Goal: Task Accomplishment & Management: Manage account settings

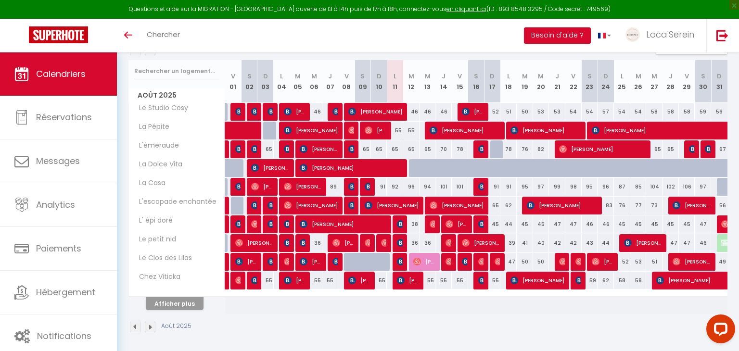
scroll to position [117, 0]
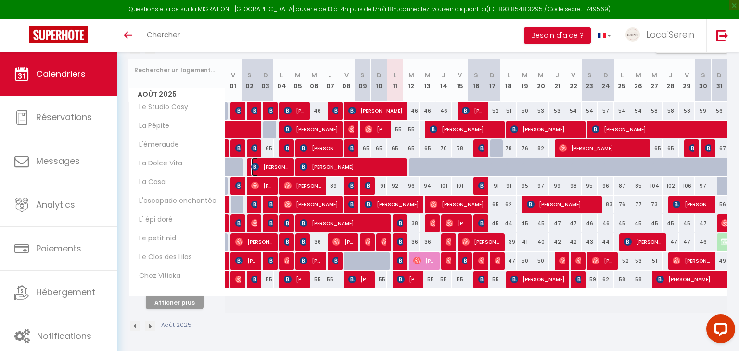
click at [274, 166] on span "[PERSON_NAME]" at bounding box center [270, 167] width 38 height 18
select select "OK"
select select "0"
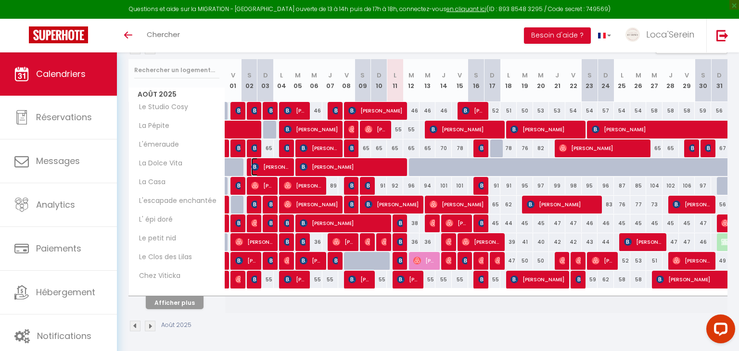
select select "1"
select select
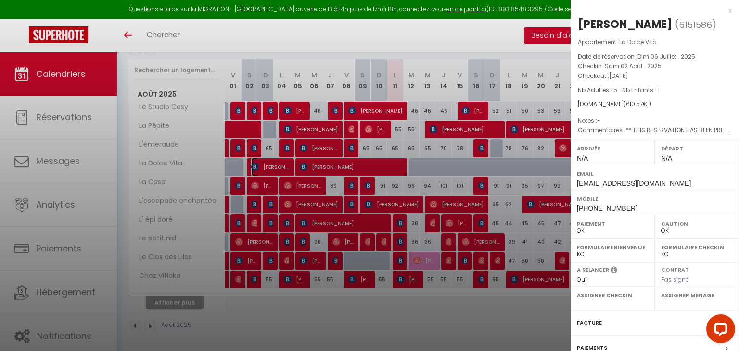
select select "31019"
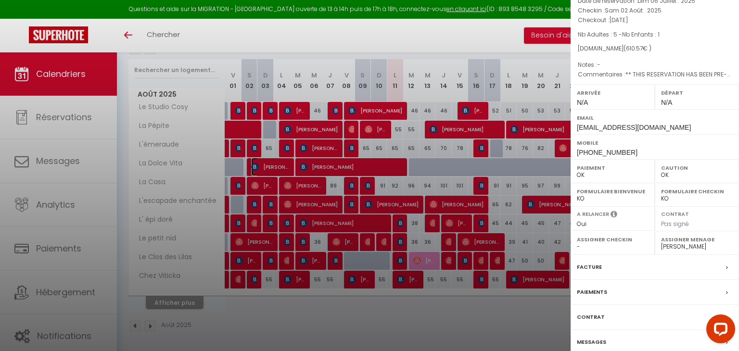
scroll to position [76, 0]
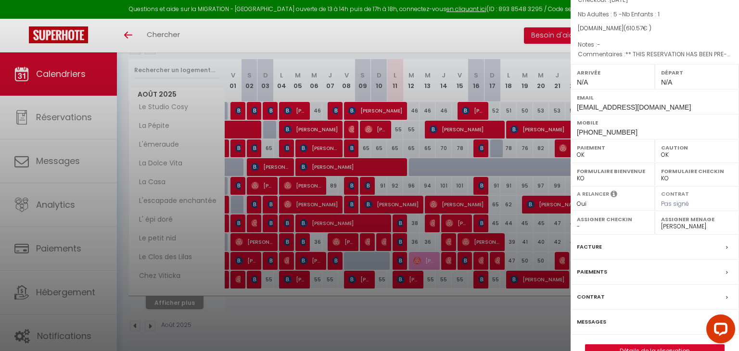
click at [635, 249] on div "Facture" at bounding box center [655, 247] width 168 height 25
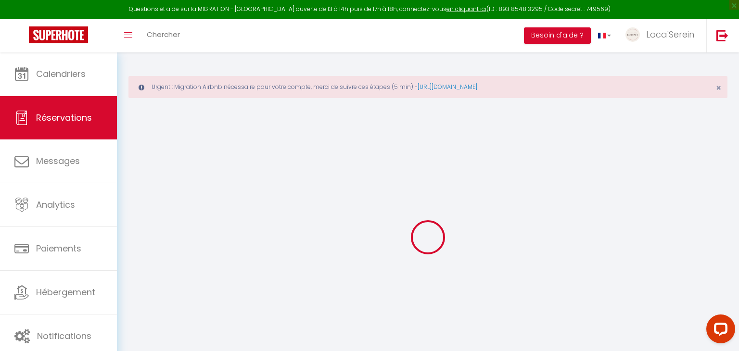
select select "cleaning"
select select "taxes"
select select
checkbox input "false"
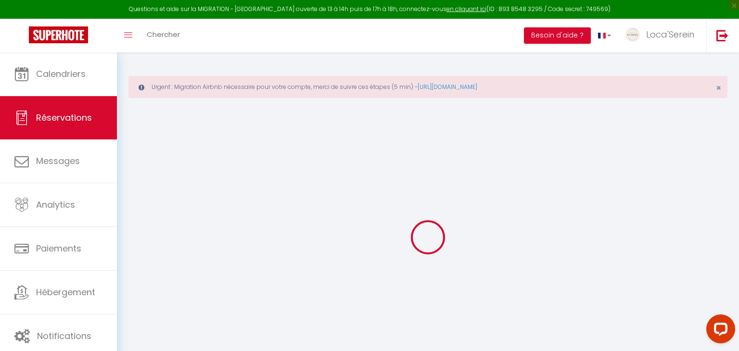
select select
checkbox input "false"
type textarea "** THIS RESERVATION HAS BEEN PRE-PAID ** BOOKING NOTE : Payment charge is EUR 8…"
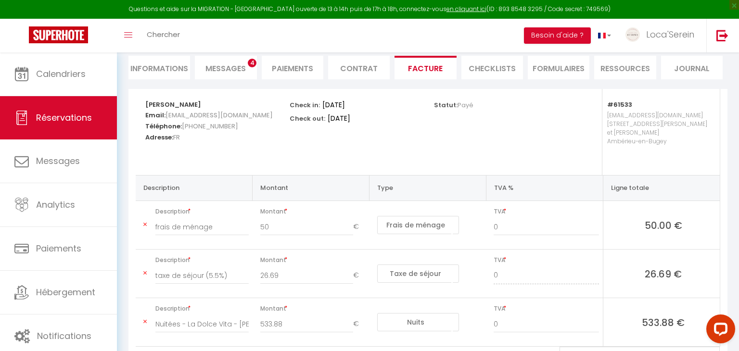
scroll to position [127, 0]
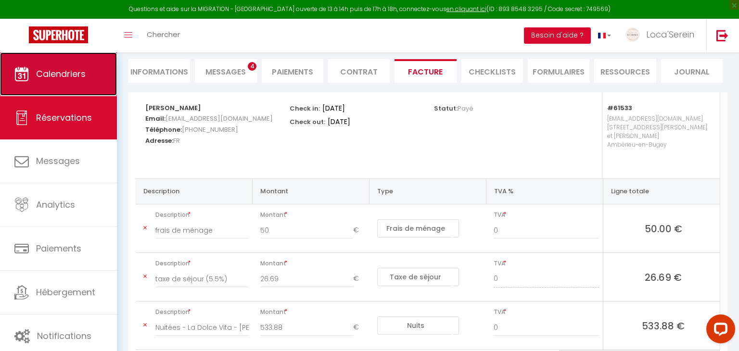
click at [31, 52] on link "Calendriers" at bounding box center [58, 73] width 117 height 43
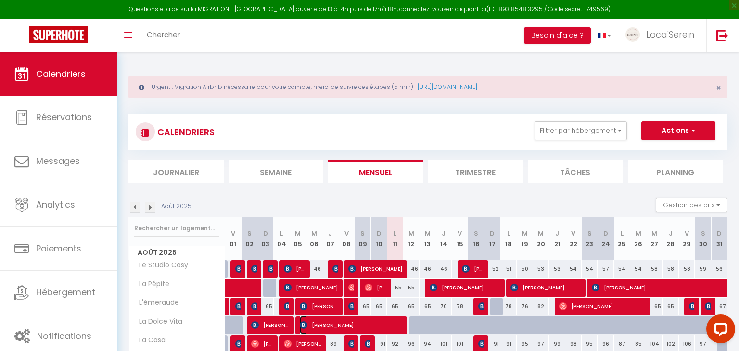
click at [386, 326] on span "[PERSON_NAME]" at bounding box center [351, 325] width 103 height 18
select select "OK"
select select "0"
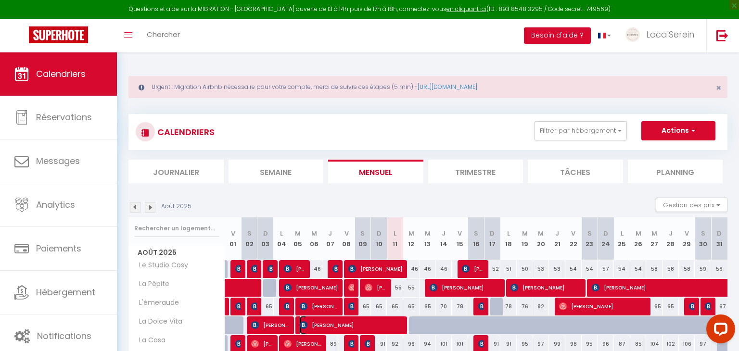
select select "1"
select select
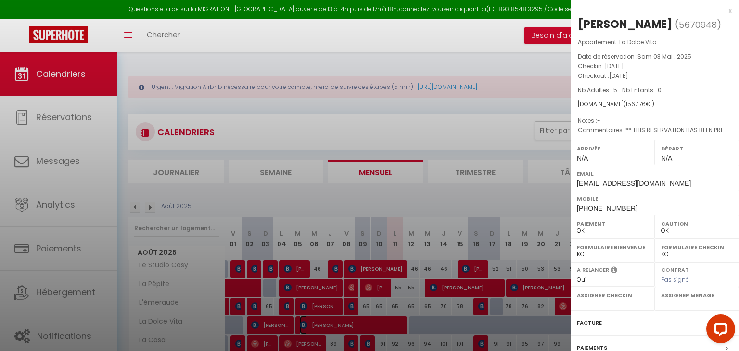
select select "31019"
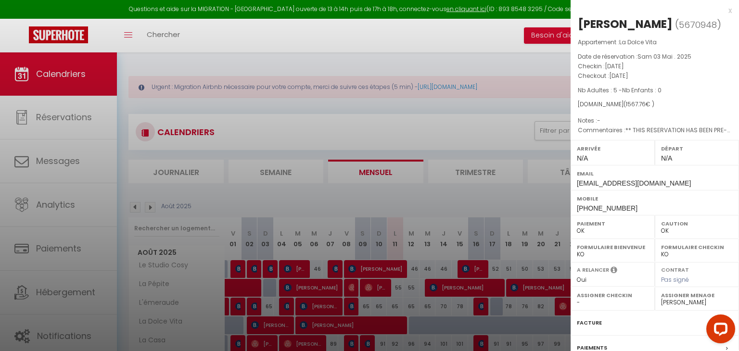
click at [632, 326] on div "Facture" at bounding box center [655, 323] width 168 height 25
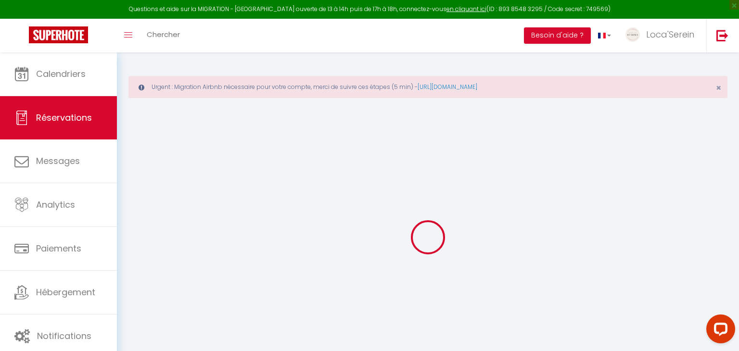
select select "cleaning"
select select "taxes"
select select
checkbox input "false"
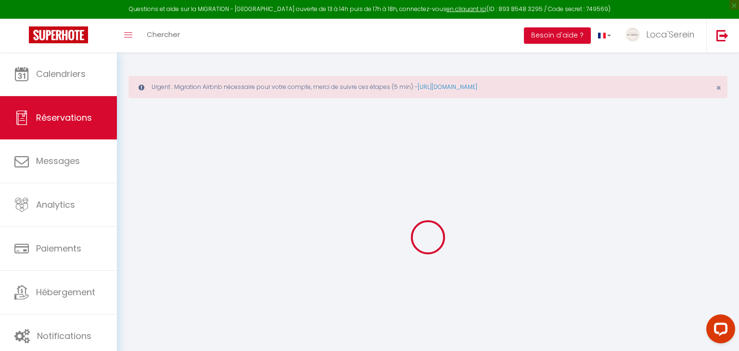
select select
checkbox input "false"
type textarea "** THIS RESERVATION HAS BEEN PRE-PAID ** You have a booker that would like free…"
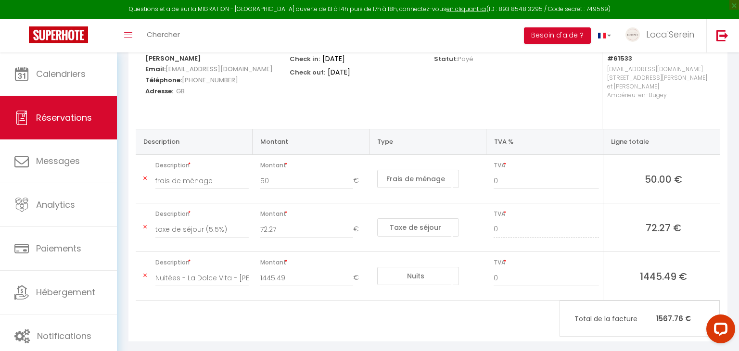
scroll to position [181, 0]
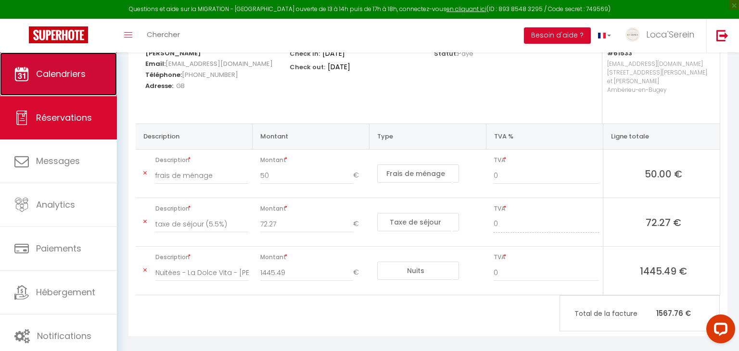
click at [59, 81] on link "Calendriers" at bounding box center [58, 73] width 117 height 43
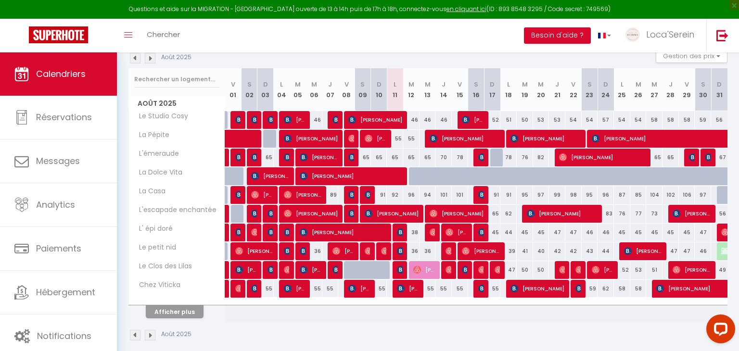
scroll to position [150, 0]
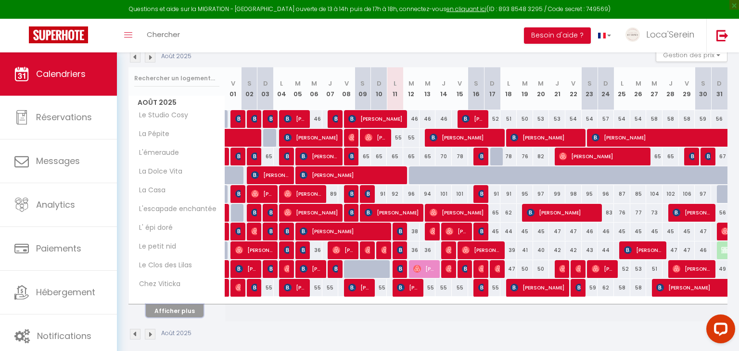
click at [172, 307] on button "Afficher plus" at bounding box center [175, 311] width 58 height 13
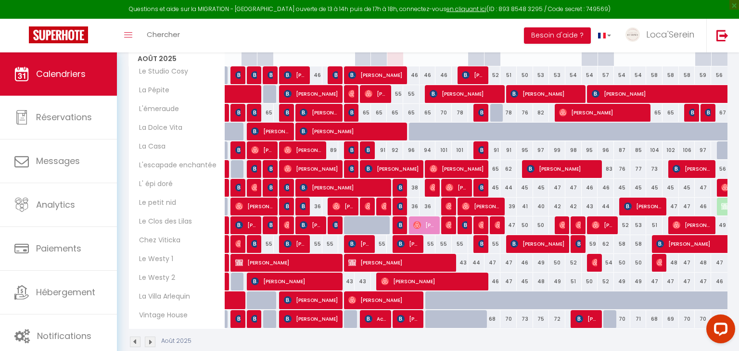
scroll to position [195, 0]
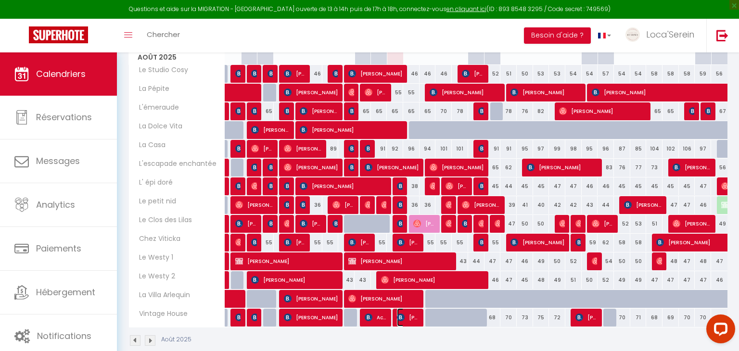
click at [411, 317] on span "[PERSON_NAME]" at bounding box center [408, 318] width 22 height 18
select select "OK"
select select "0"
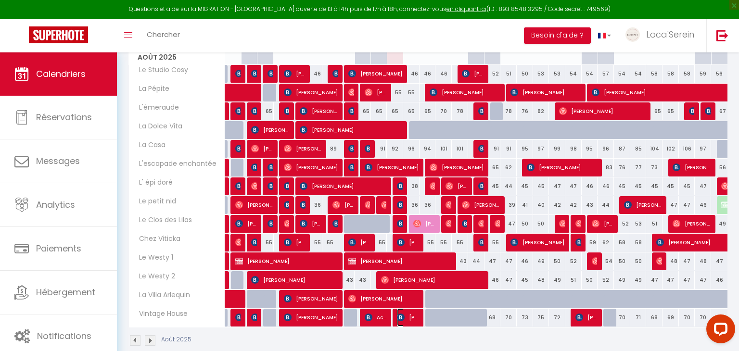
select select "1"
select select
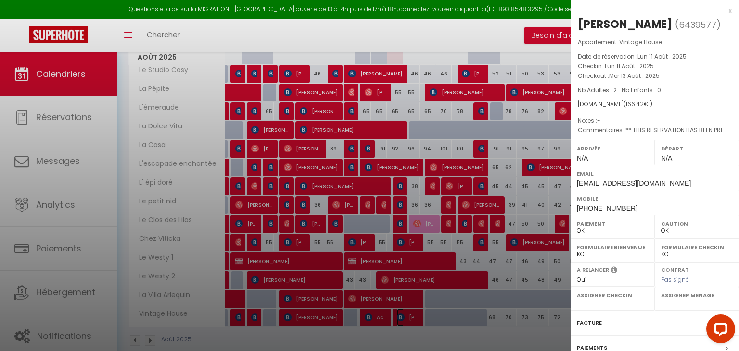
select select "31019"
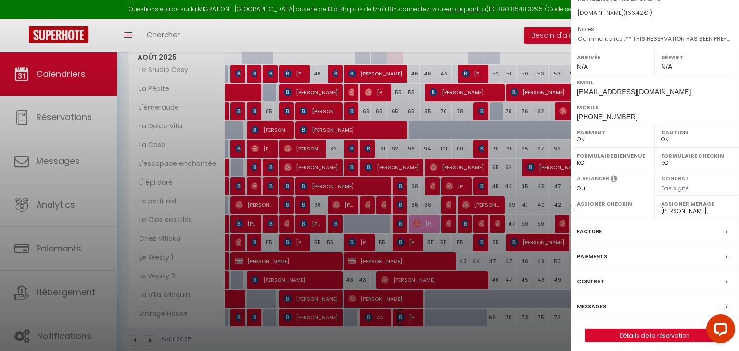
scroll to position [111, 0]
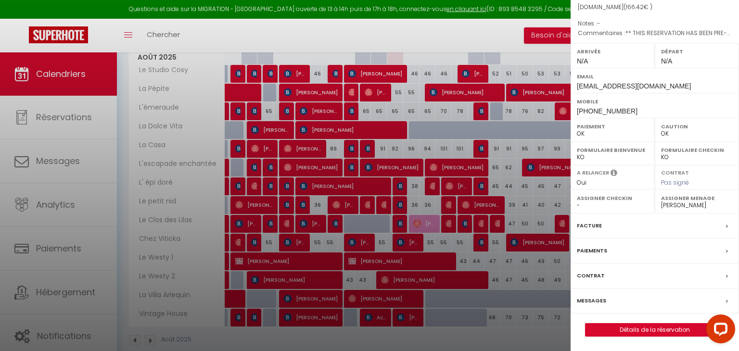
click at [624, 227] on div "Facture" at bounding box center [655, 226] width 168 height 25
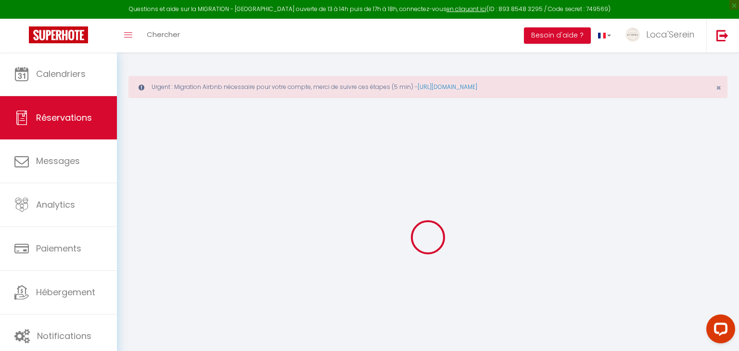
select select "cleaning"
select select "taxes"
select select
checkbox input "false"
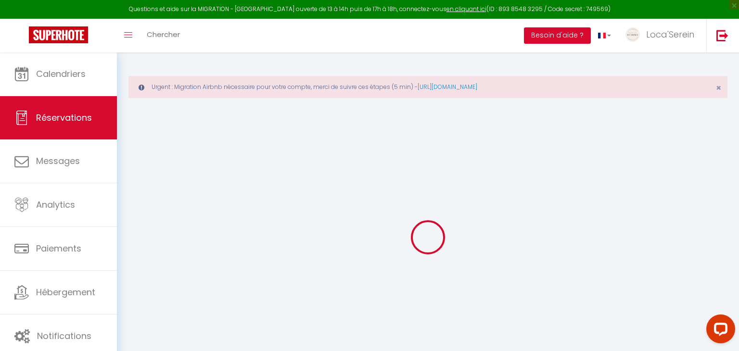
type textarea "** THIS RESERVATION HAS BEEN PRE-PAID ** BOOKING NOTE : Payment charge is EUR 2…"
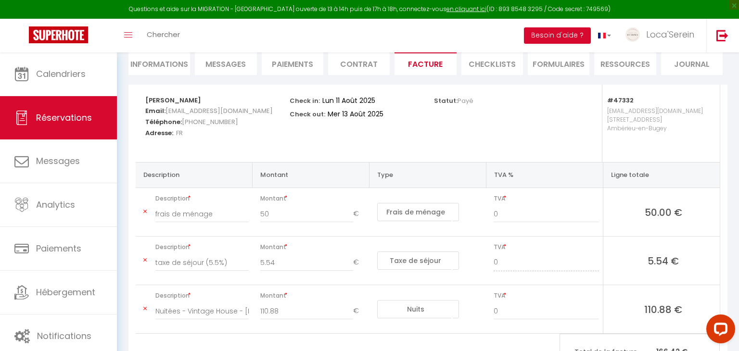
scroll to position [141, 0]
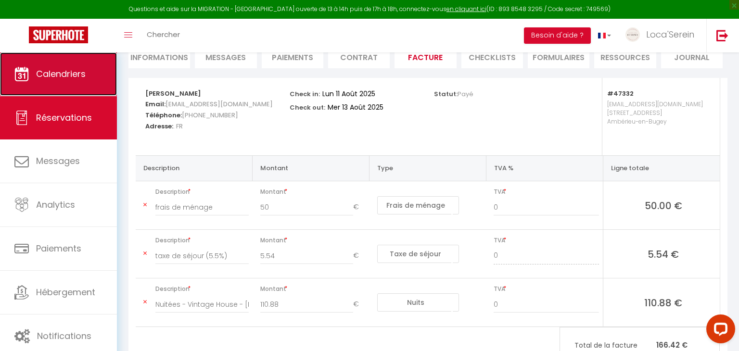
click at [62, 84] on link "Calendriers" at bounding box center [58, 73] width 117 height 43
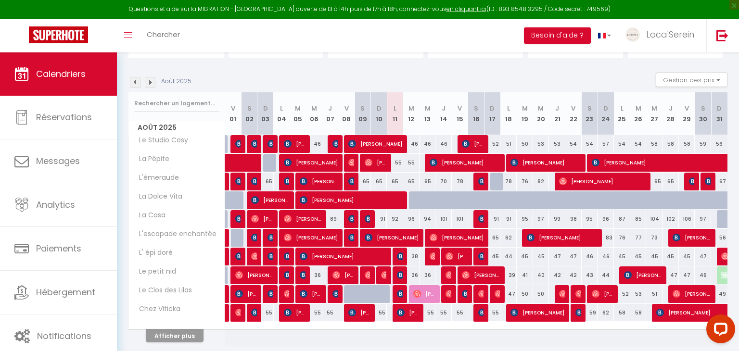
scroll to position [144, 0]
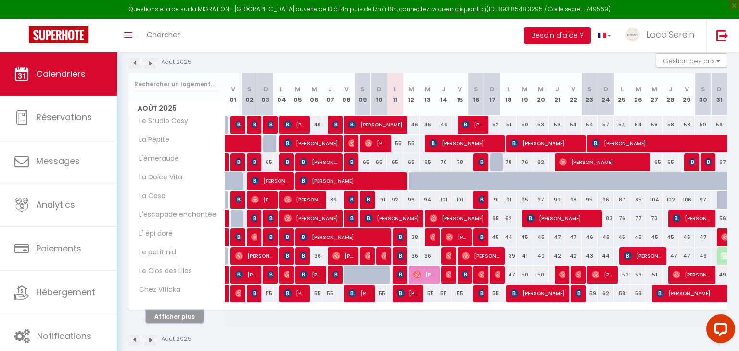
click at [175, 314] on button "Afficher plus" at bounding box center [175, 316] width 58 height 13
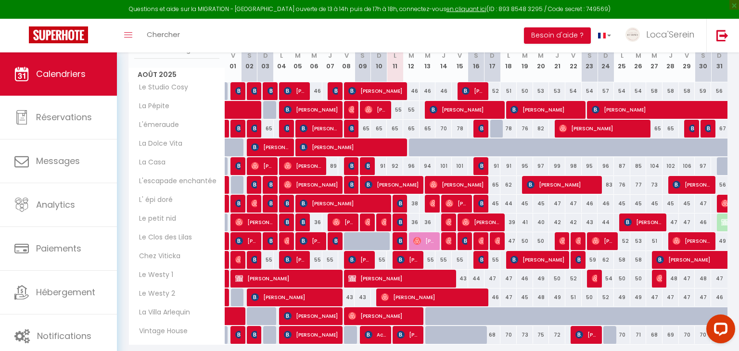
scroll to position [179, 0]
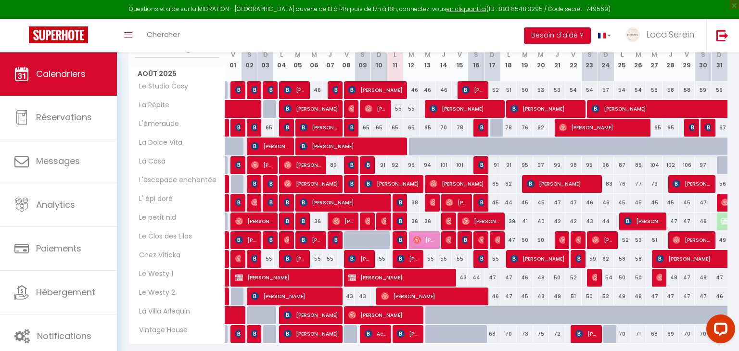
click at [493, 334] on div "68" at bounding box center [493, 334] width 16 height 18
type input "68"
type input "Dim 17 Août 2025"
type input "Lun 18 Août 2025"
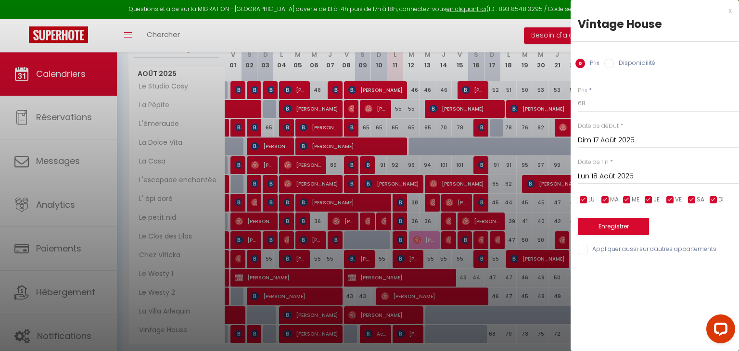
click at [493, 334] on div at bounding box center [369, 175] width 739 height 351
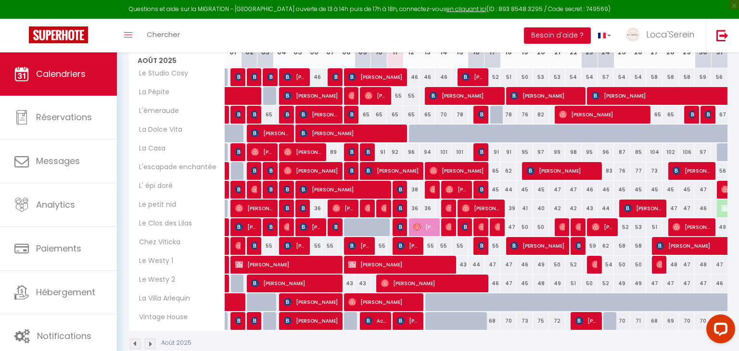
scroll to position [206, 0]
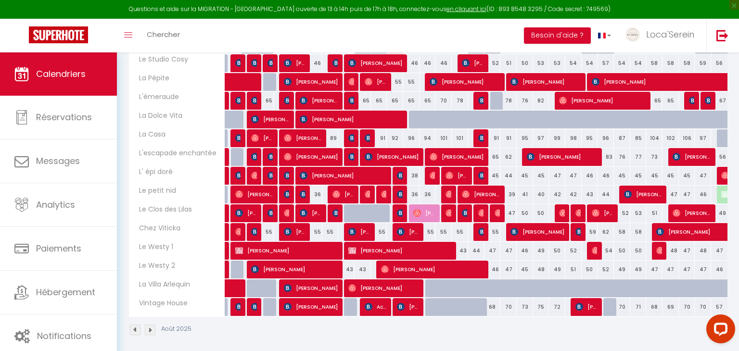
click at [493, 305] on div "68" at bounding box center [493, 307] width 16 height 18
type input "68"
type input "Dim 17 Août 2025"
type input "Lun 18 Août 2025"
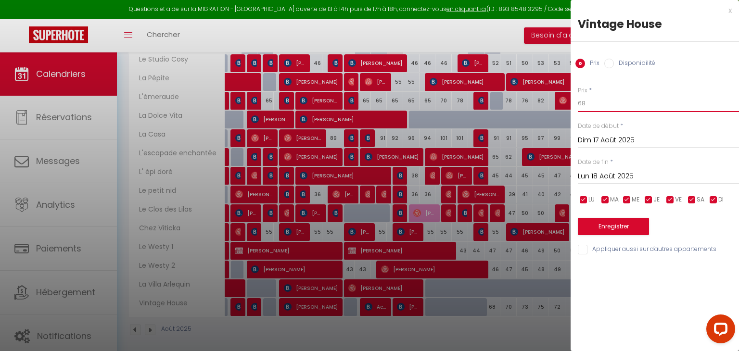
click at [630, 109] on input "68" at bounding box center [658, 103] width 161 height 17
click at [624, 65] on label "Disponibilité" at bounding box center [634, 64] width 41 height 11
click at [614, 65] on input "Disponibilité" at bounding box center [610, 64] width 10 height 10
radio input "true"
radio input "false"
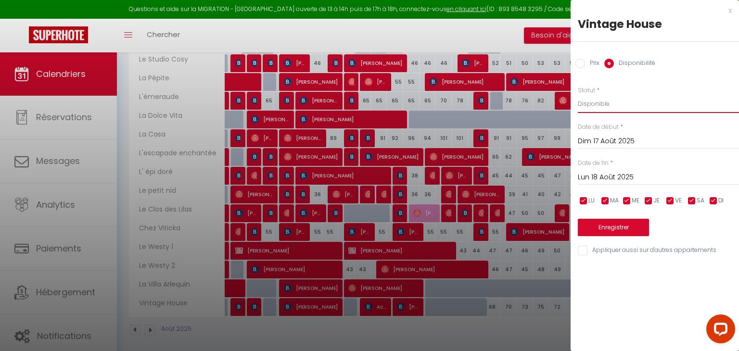
click at [619, 106] on select "Disponible Indisponible" at bounding box center [658, 104] width 161 height 18
select select "0"
click at [578, 95] on select "Disponible Indisponible" at bounding box center [658, 104] width 161 height 18
click at [617, 228] on button "Enregistrer" at bounding box center [613, 227] width 71 height 17
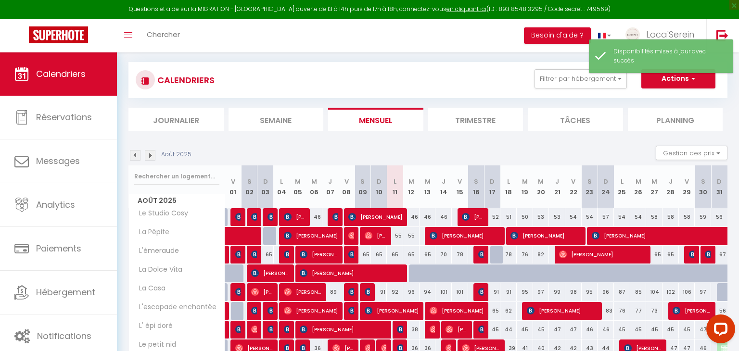
scroll to position [158, 0]
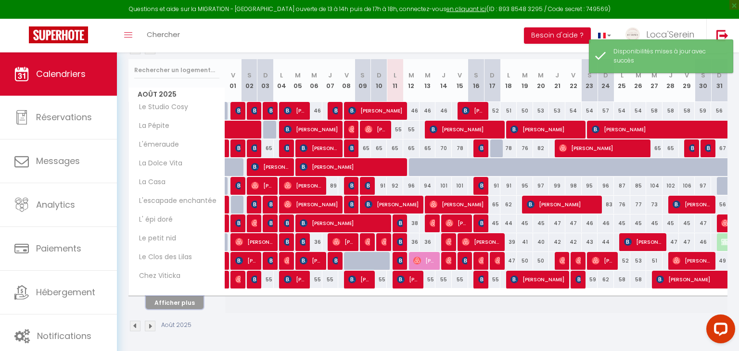
click at [186, 301] on button "Afficher plus" at bounding box center [175, 303] width 58 height 13
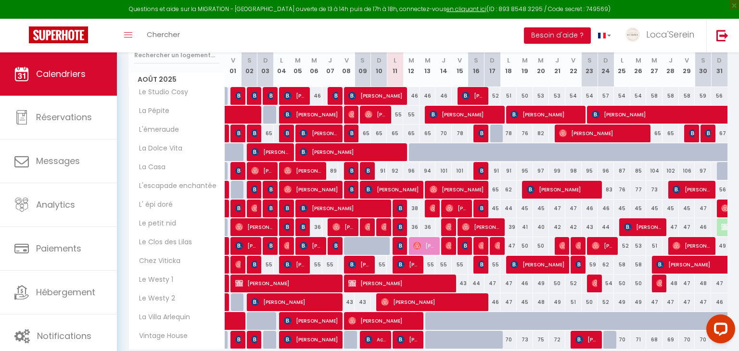
scroll to position [168, 0]
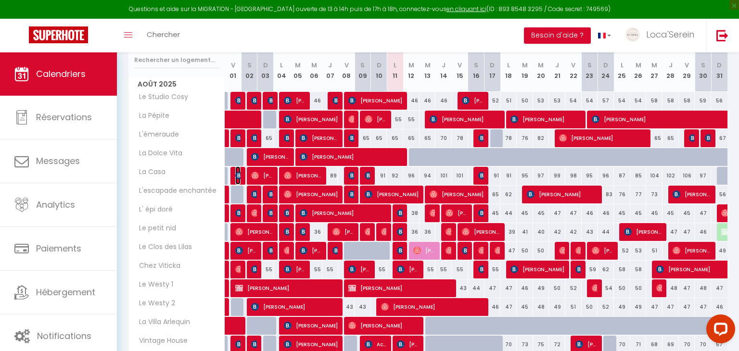
click at [239, 177] on img at bounding box center [239, 176] width 8 height 8
select select "OK"
select select "0"
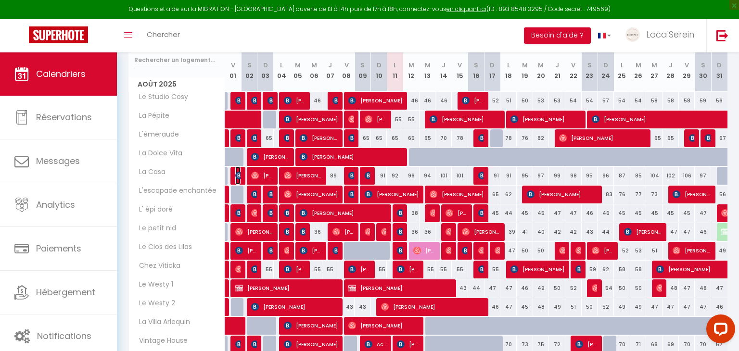
select select "1"
select select
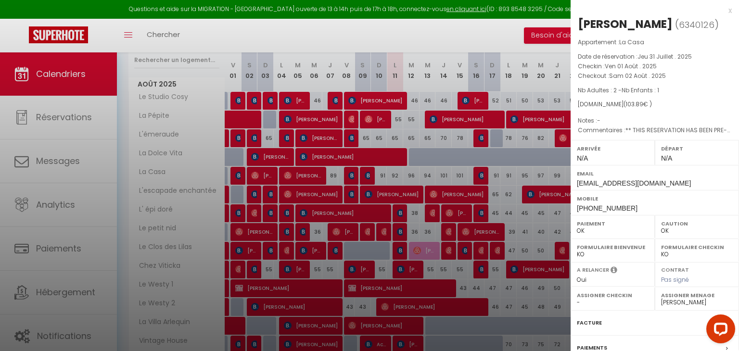
click at [259, 175] on div at bounding box center [369, 175] width 739 height 351
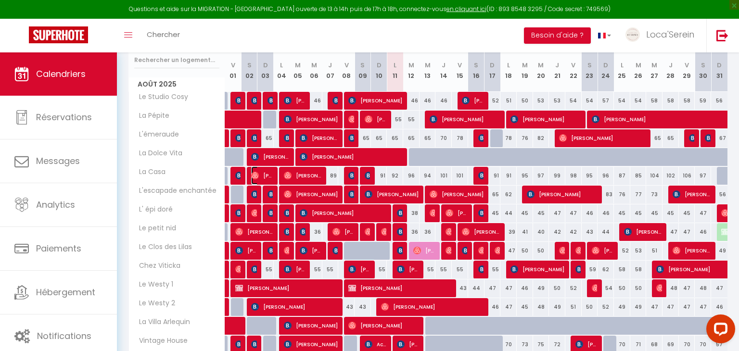
click at [259, 176] on span "[PERSON_NAME]" at bounding box center [262, 176] width 22 height 18
select select "31019"
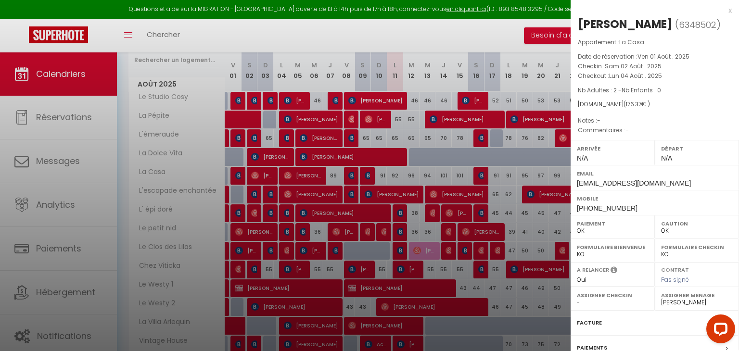
click at [297, 178] on div at bounding box center [369, 175] width 739 height 351
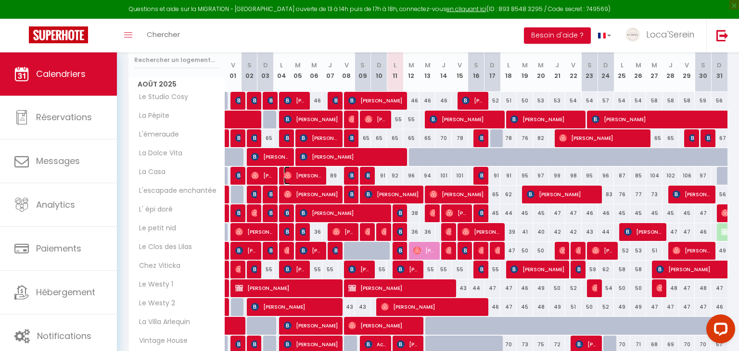
click at [297, 178] on span "[PERSON_NAME]" at bounding box center [303, 176] width 38 height 18
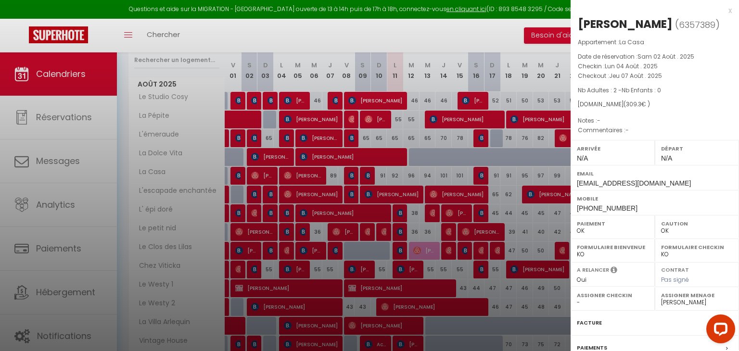
click at [350, 172] on div at bounding box center [369, 175] width 739 height 351
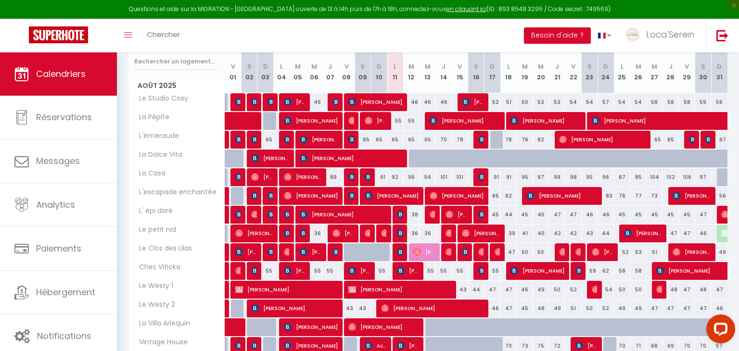
scroll to position [168, 0]
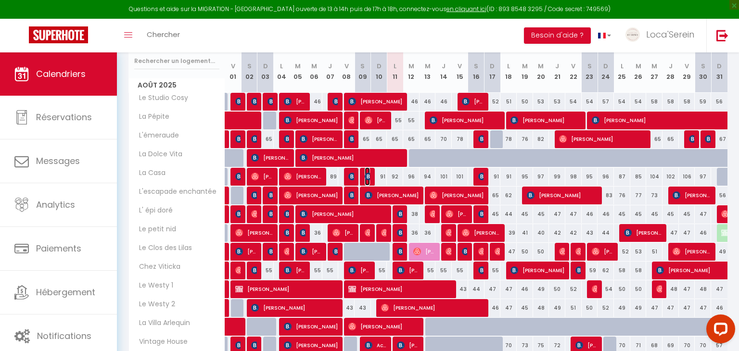
click at [367, 176] on img at bounding box center [369, 177] width 8 height 8
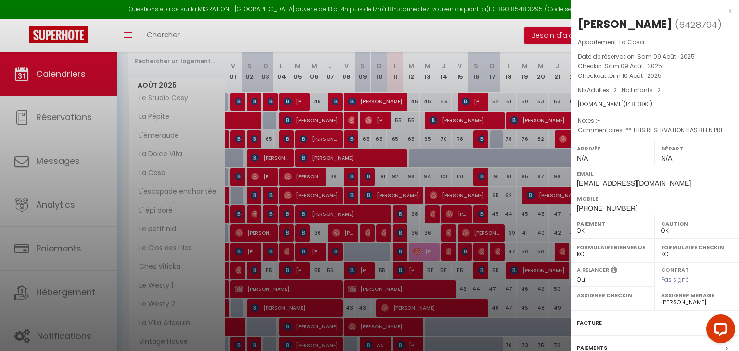
click at [367, 176] on div at bounding box center [369, 175] width 739 height 351
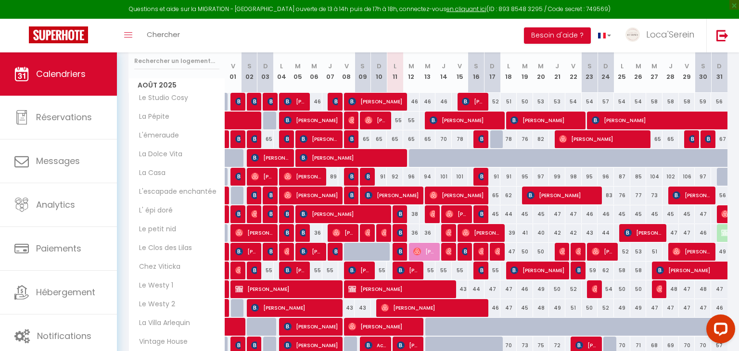
click at [410, 173] on div "96" at bounding box center [411, 177] width 16 height 18
select select "1"
type input "[DATE]"
type input "Mer 13 Août 2025"
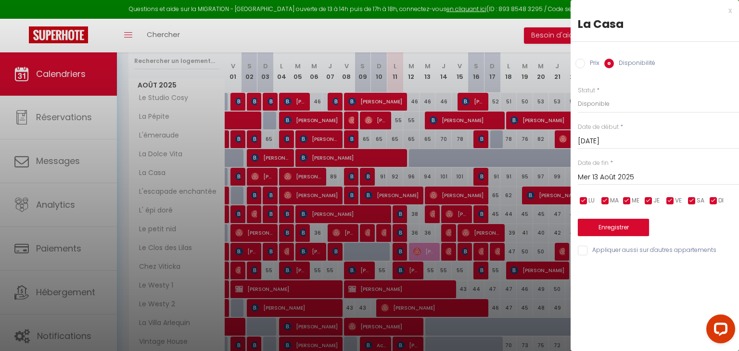
click at [412, 173] on div at bounding box center [369, 175] width 739 height 351
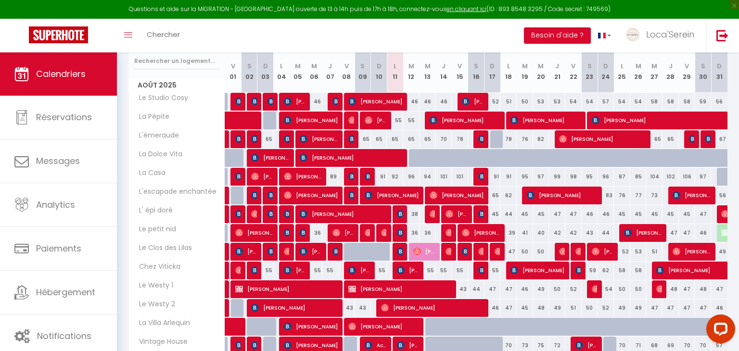
click at [393, 178] on div "92" at bounding box center [395, 177] width 16 height 18
type input "92"
select select "1"
type input "Lun 11 Août 2025"
type input "[DATE]"
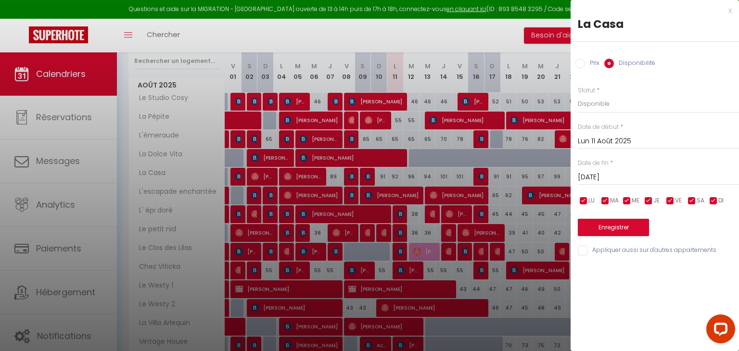
click at [591, 66] on label "Prix" at bounding box center [592, 64] width 14 height 11
click at [585, 66] on input "Prix" at bounding box center [581, 64] width 10 height 10
radio input "true"
radio input "false"
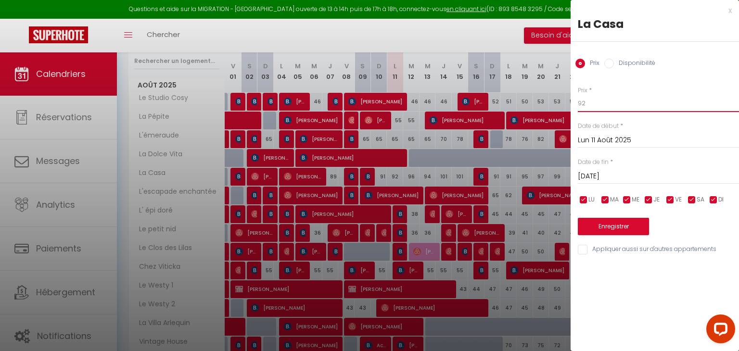
click at [607, 105] on input "92" at bounding box center [658, 103] width 161 height 17
type input "9"
type input "80"
click at [605, 228] on button "Enregistrer" at bounding box center [613, 226] width 71 height 17
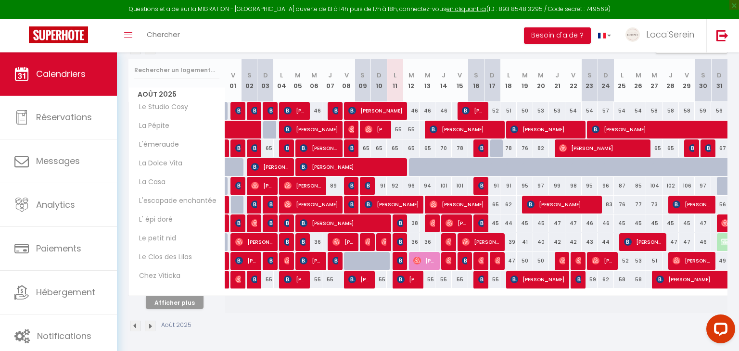
scroll to position [158, 0]
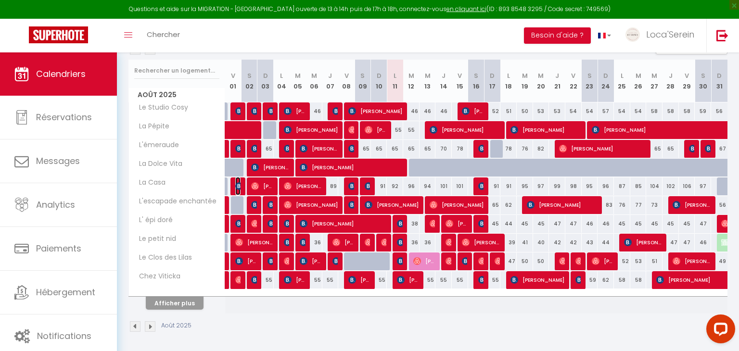
click at [237, 187] on img at bounding box center [239, 186] width 8 height 8
select select "45459"
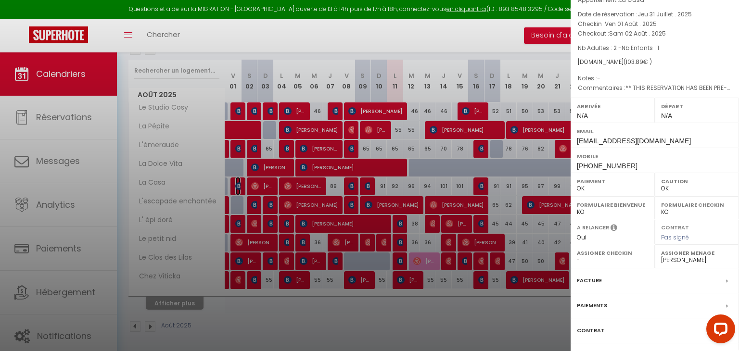
scroll to position [51, 0]
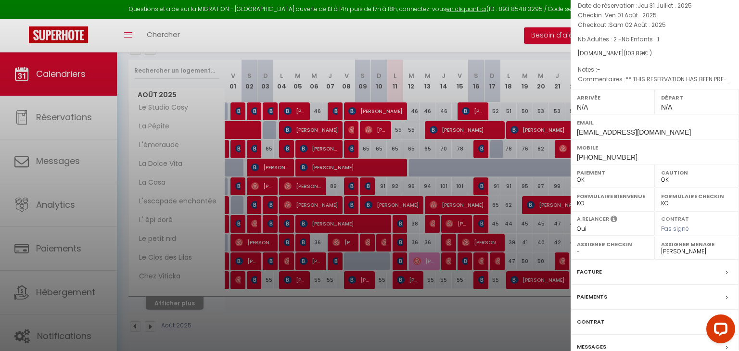
click at [629, 273] on div "Facture" at bounding box center [655, 272] width 168 height 25
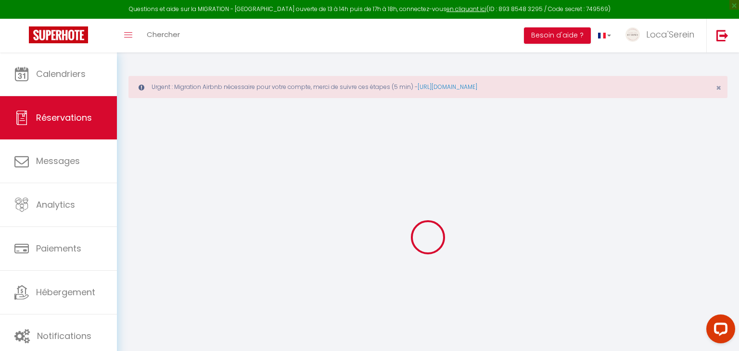
select select "cleaning"
select select "taxes"
select select
checkbox input "false"
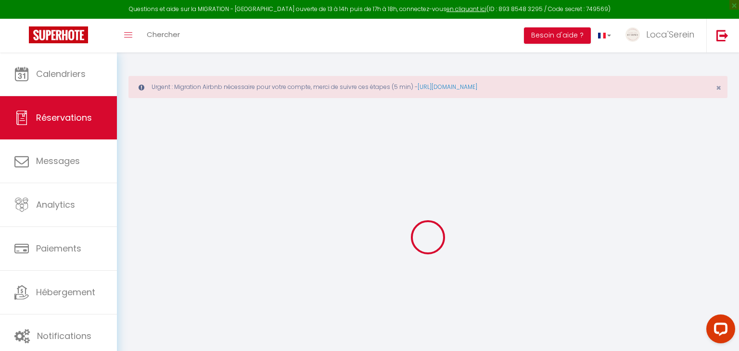
type textarea "** THIS RESERVATION HAS BEEN PRE-PAID ** BOOKING NOTE : Payment charge is EUR 1…"
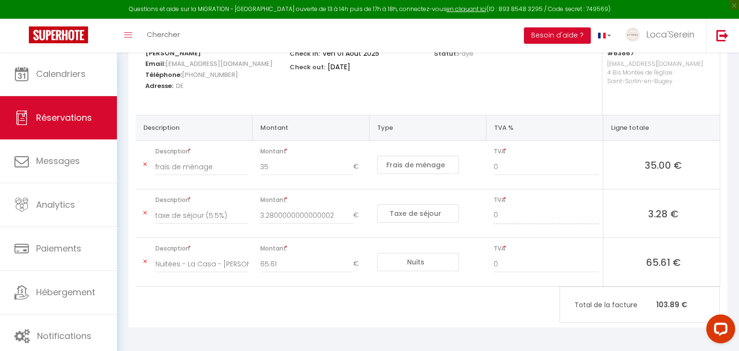
scroll to position [180, 0]
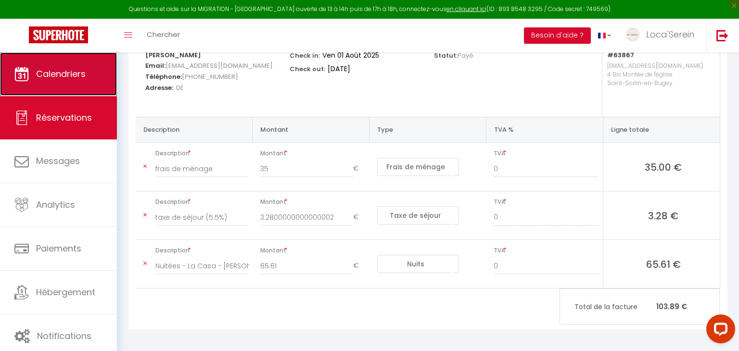
click at [45, 83] on link "Calendriers" at bounding box center [58, 73] width 117 height 43
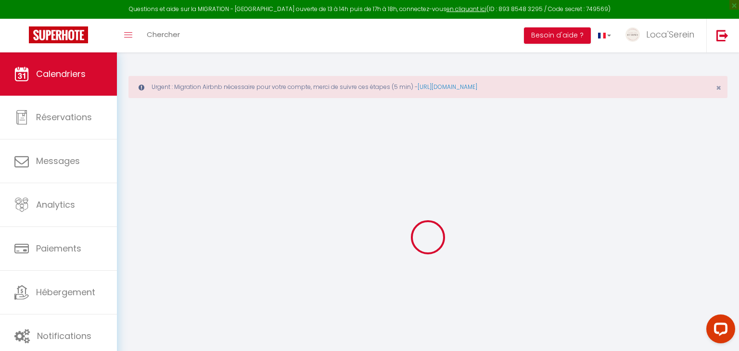
select select
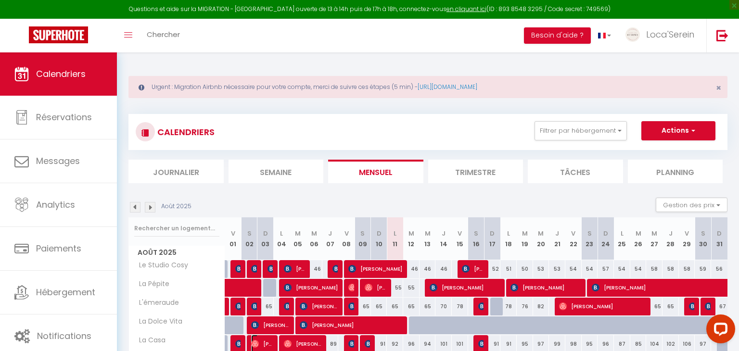
click at [262, 344] on span "[PERSON_NAME]" at bounding box center [262, 344] width 22 height 18
select select "OK"
select select "0"
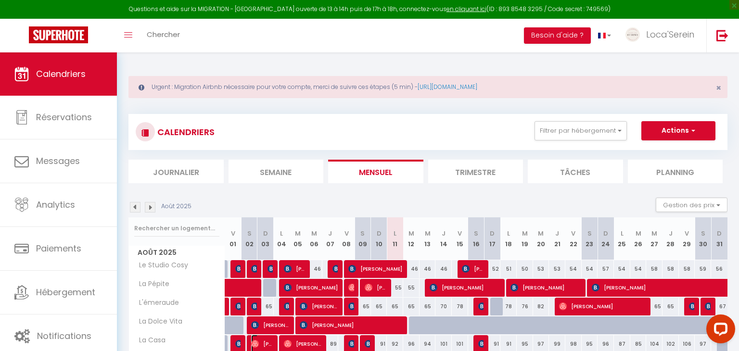
select select "1"
select select
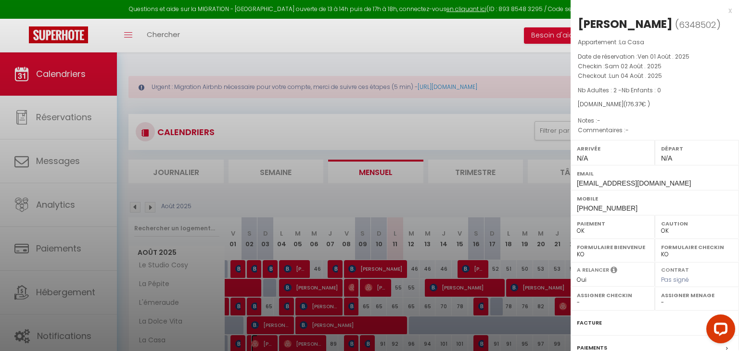
select select "31019"
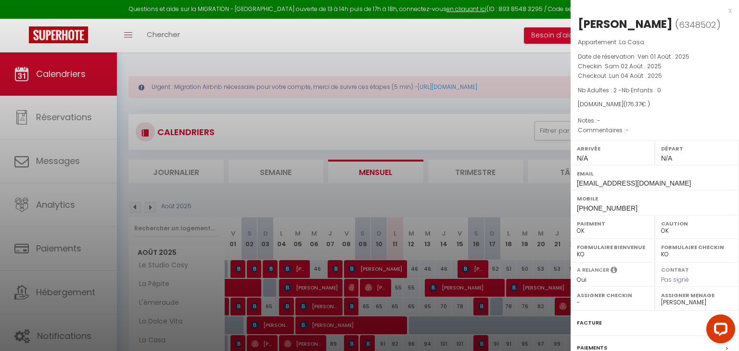
click at [611, 318] on div "Facture" at bounding box center [655, 323] width 168 height 25
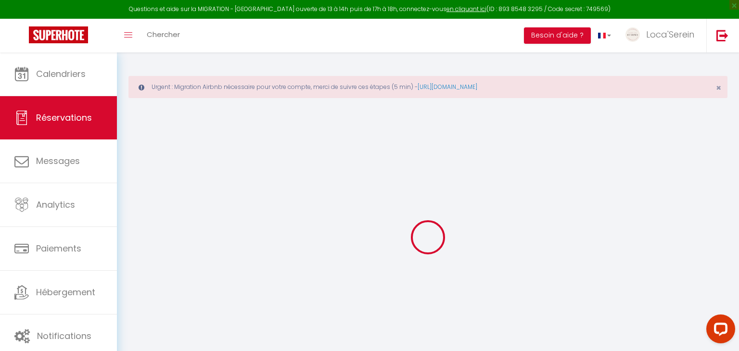
select select "cleaning"
select select "taxes"
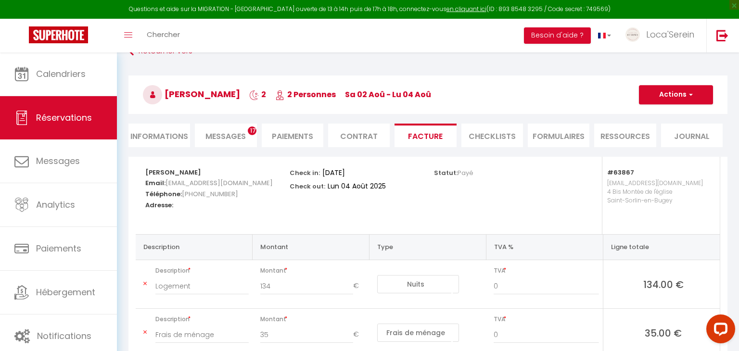
scroll to position [60, 0]
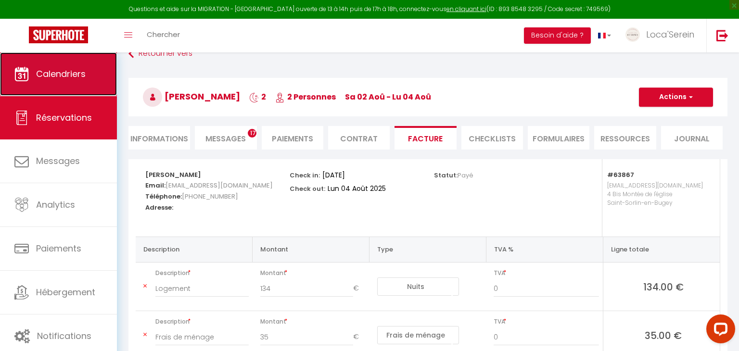
click at [85, 75] on span "Calendriers" at bounding box center [61, 74] width 50 height 12
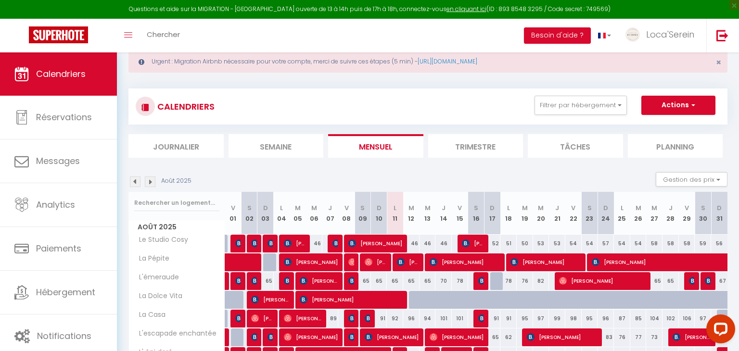
scroll to position [26, 0]
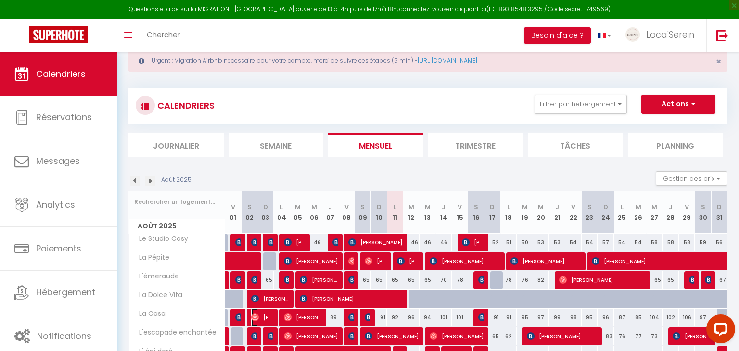
click at [264, 317] on span "[PERSON_NAME]" at bounding box center [262, 318] width 22 height 18
select select "OK"
select select "0"
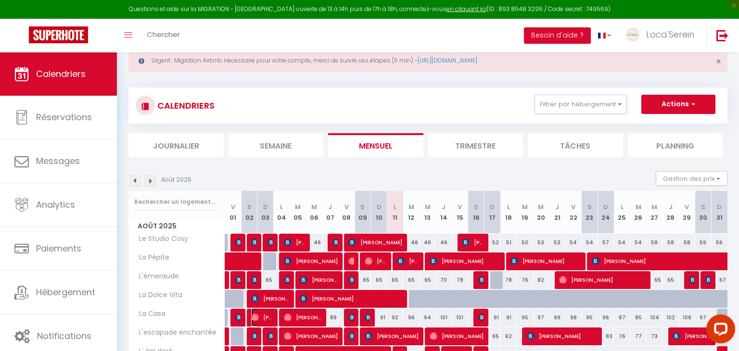
select select "1"
select select
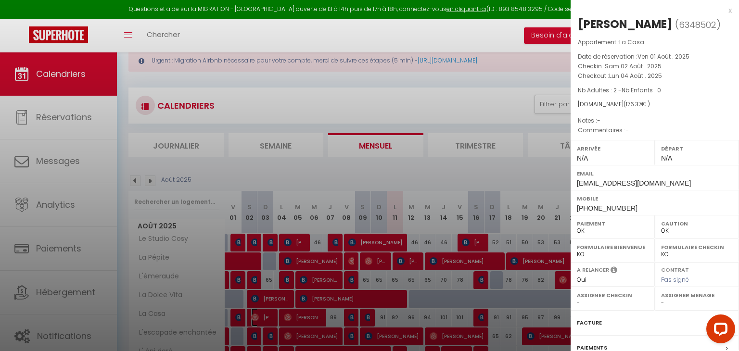
select select "31019"
click at [615, 325] on div "Facture" at bounding box center [655, 323] width 168 height 25
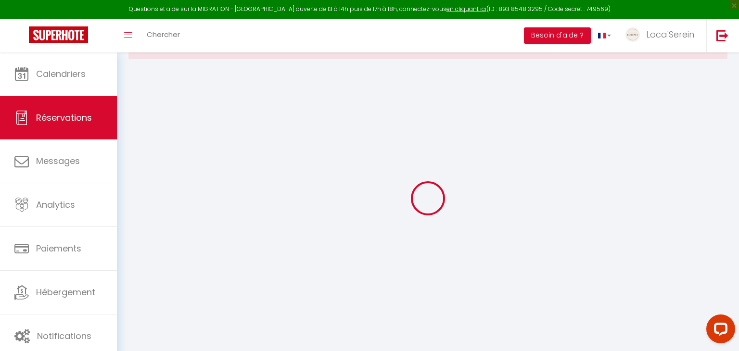
scroll to position [38, 0]
select select "cleaning"
select select "taxes"
select select
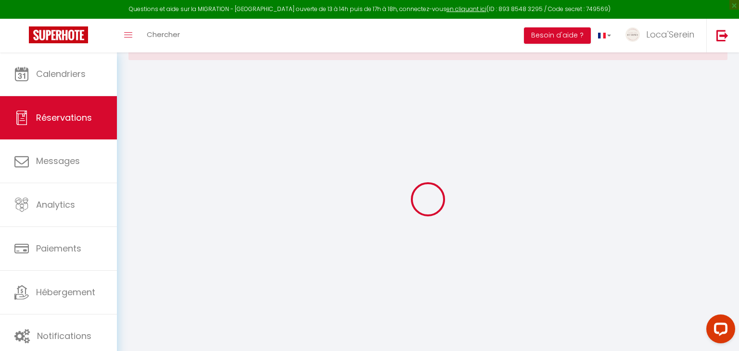
select select
checkbox input "false"
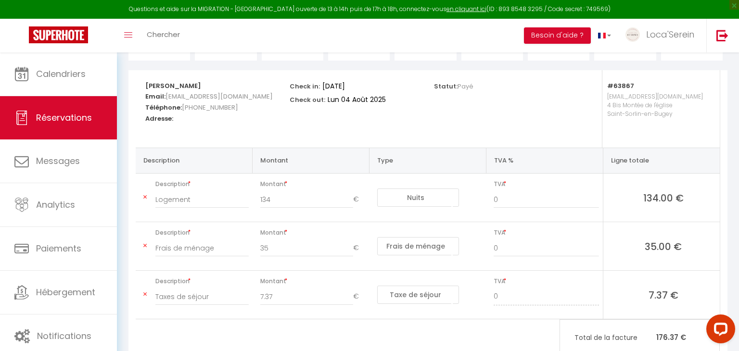
scroll to position [181, 0]
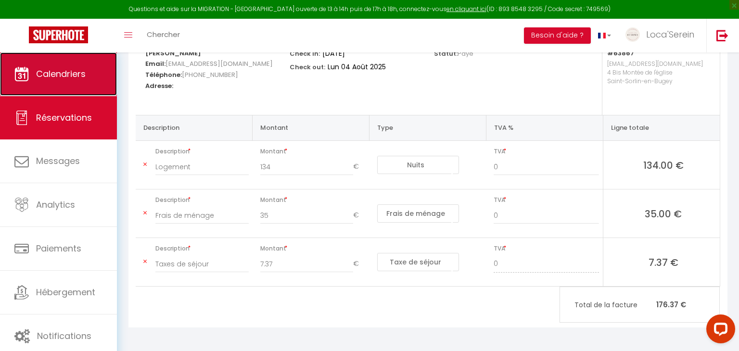
click at [65, 77] on span "Calendriers" at bounding box center [61, 74] width 50 height 12
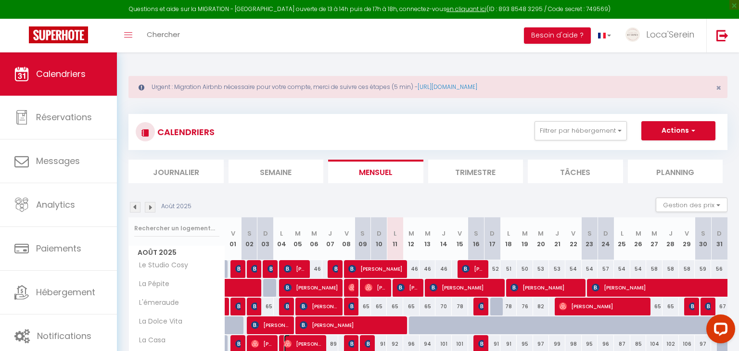
click at [304, 344] on span "[PERSON_NAME]" at bounding box center [303, 344] width 38 height 18
select select "OK"
select select "0"
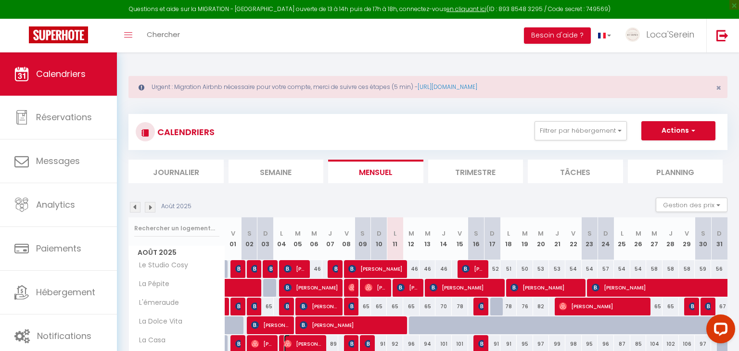
select select "1"
select select
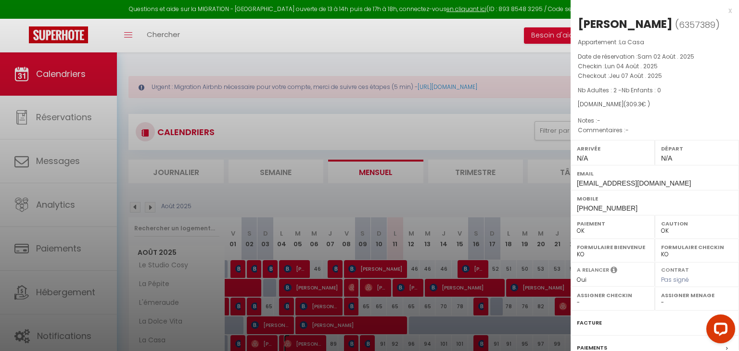
select select "31019"
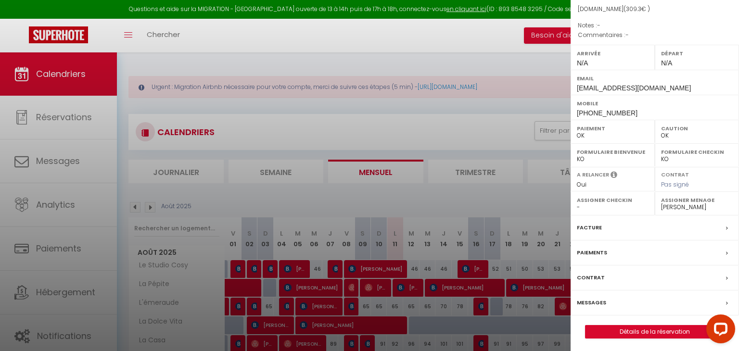
click at [630, 228] on div "Facture" at bounding box center [655, 228] width 168 height 25
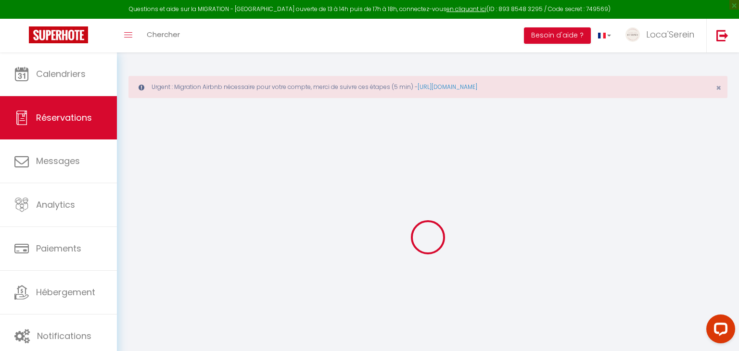
select select "cleaning"
select select "taxes"
select select
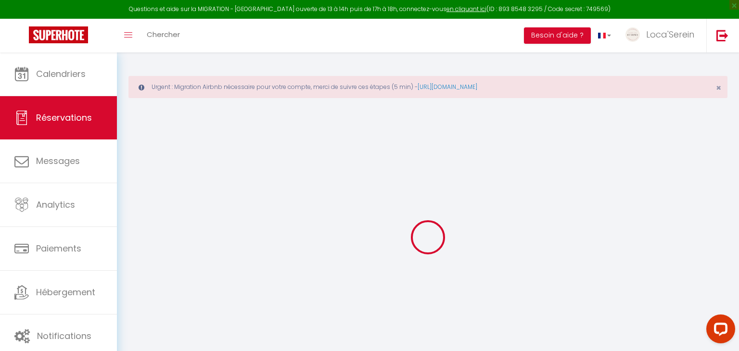
checkbox input "false"
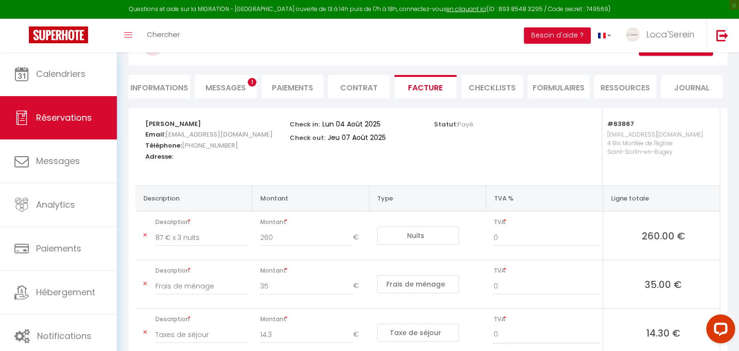
scroll to position [111, 0]
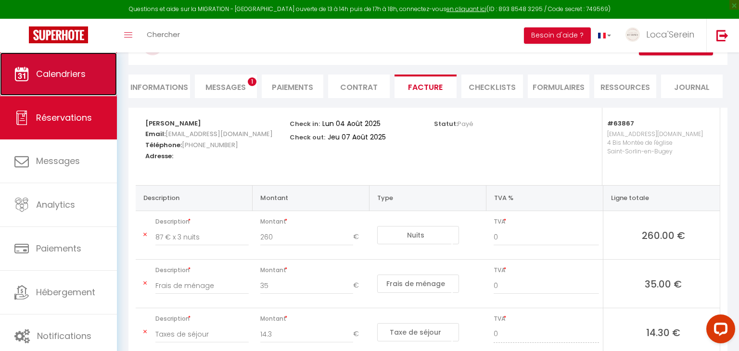
click at [74, 77] on span "Calendriers" at bounding box center [61, 74] width 50 height 12
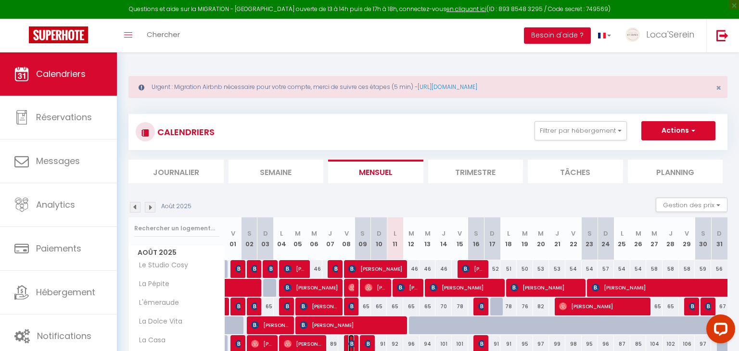
click at [350, 341] on img at bounding box center [352, 344] width 8 height 8
select select "OK"
select select "0"
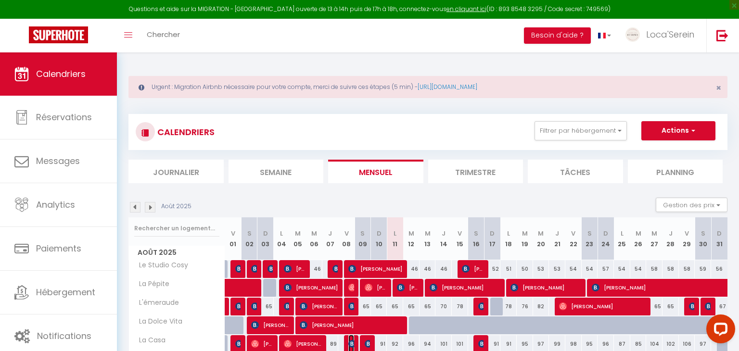
select select "1"
select select
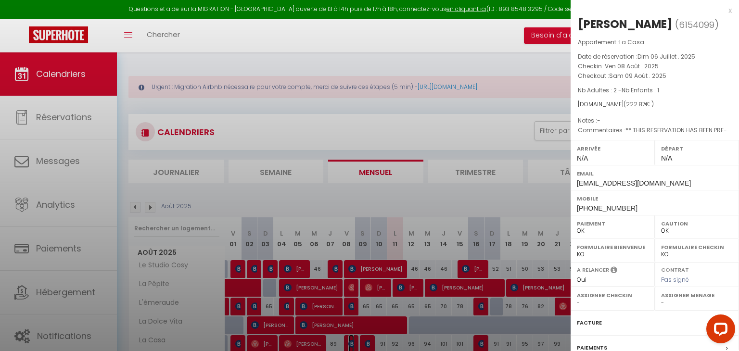
select select "31019"
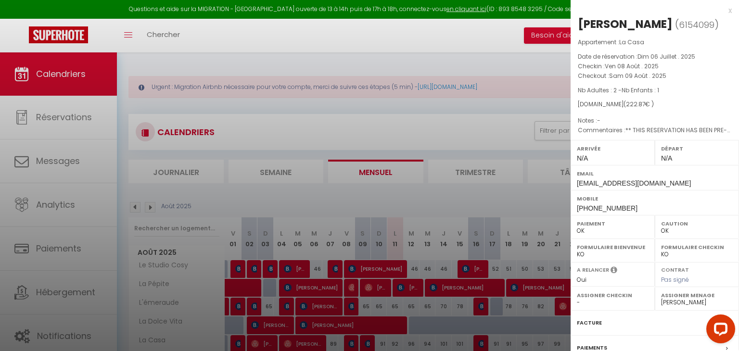
click at [626, 323] on div "Facture" at bounding box center [655, 323] width 168 height 25
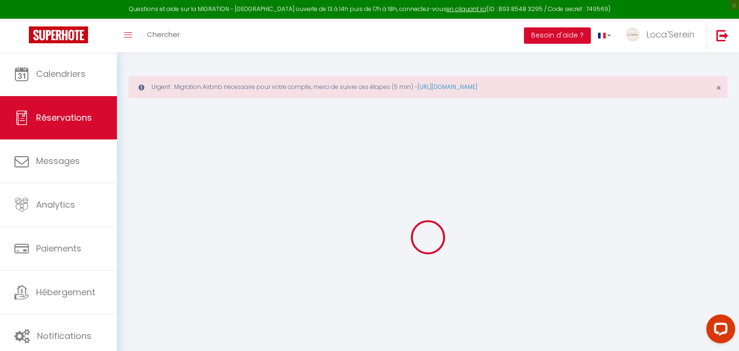
select select
checkbox input "false"
select select
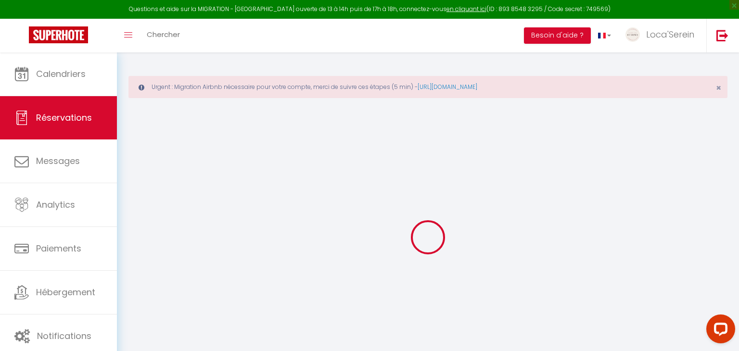
checkbox input "false"
type textarea "** THIS RESERVATION HAS BEEN PRE-PAID ** Reservation has a cancellation grace p…"
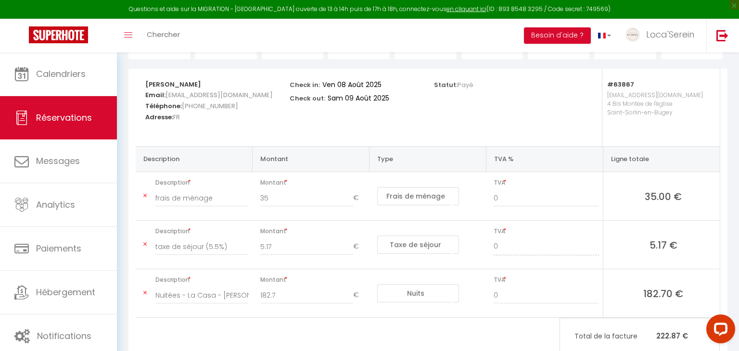
scroll to position [152, 0]
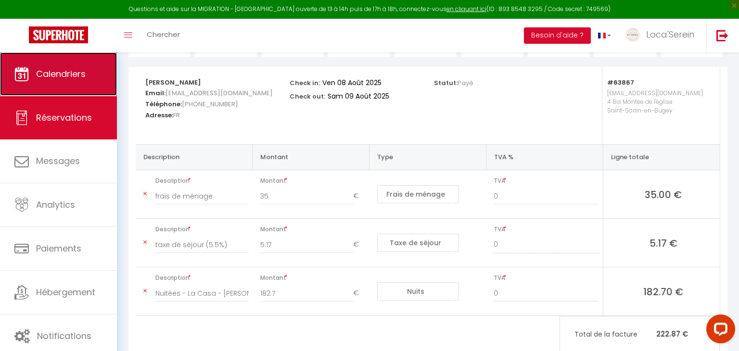
click at [79, 70] on span "Calendriers" at bounding box center [61, 74] width 50 height 12
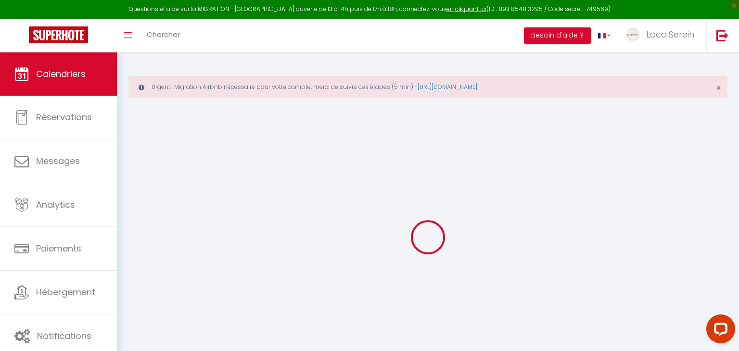
select select
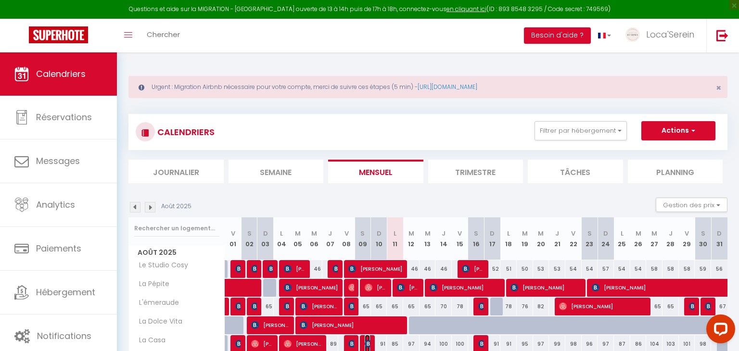
click at [368, 344] on img at bounding box center [369, 344] width 8 height 8
select select "OK"
select select "0"
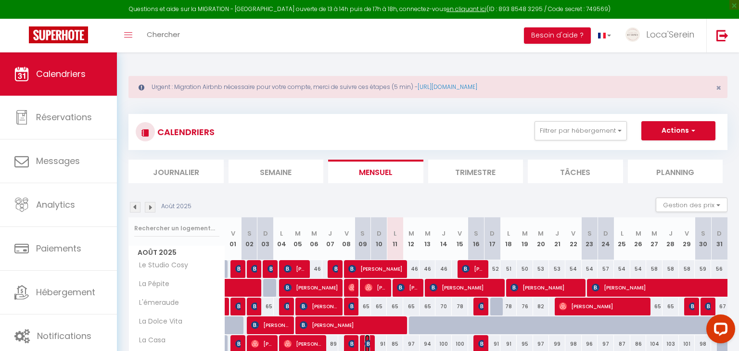
select select "1"
select select
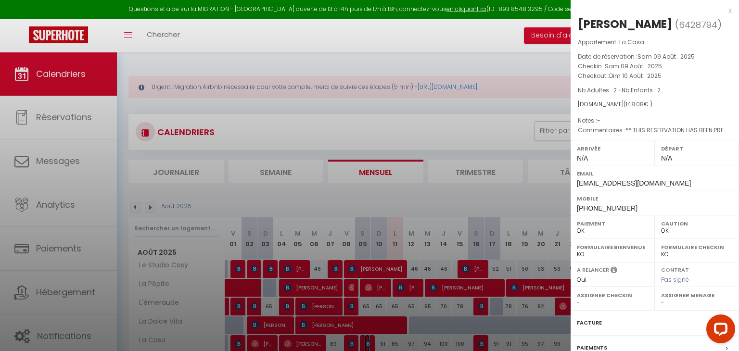
select select "31019"
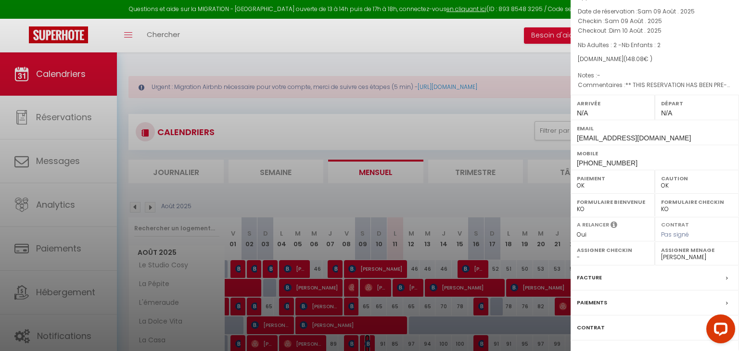
scroll to position [55, 0]
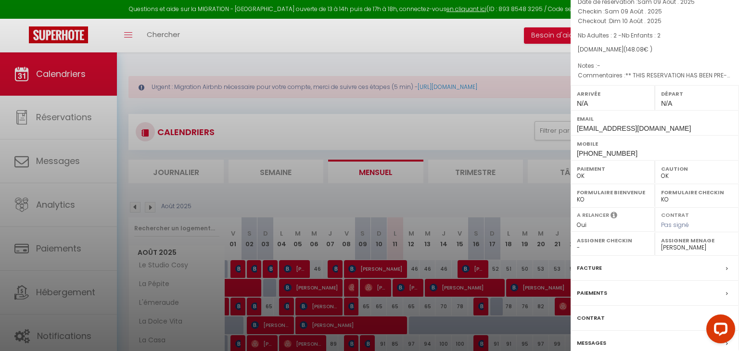
click at [633, 270] on div "Facture" at bounding box center [655, 268] width 168 height 25
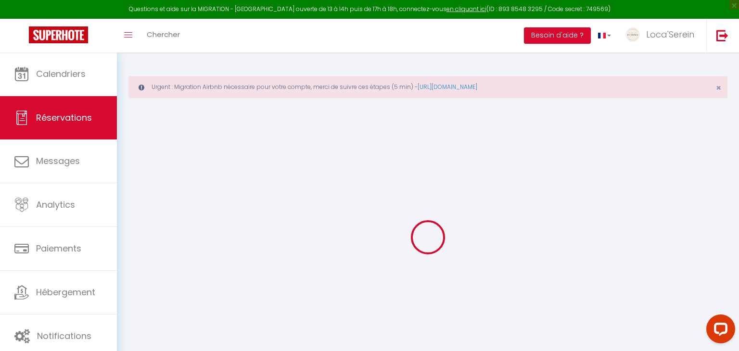
select select "cleaning"
select select "taxes"
select select
checkbox input "false"
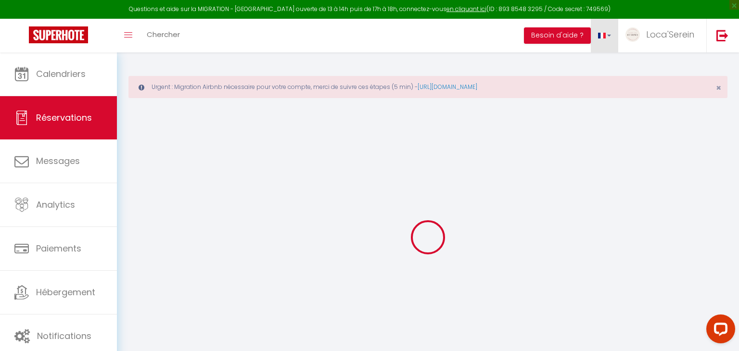
type textarea "** THIS RESERVATION HAS BEEN PRE-PAID ** BOOKING NOTE : Payment charge is EUR 2…"
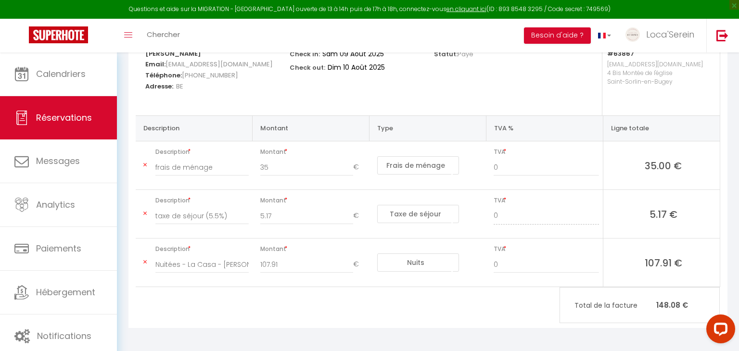
scroll to position [181, 0]
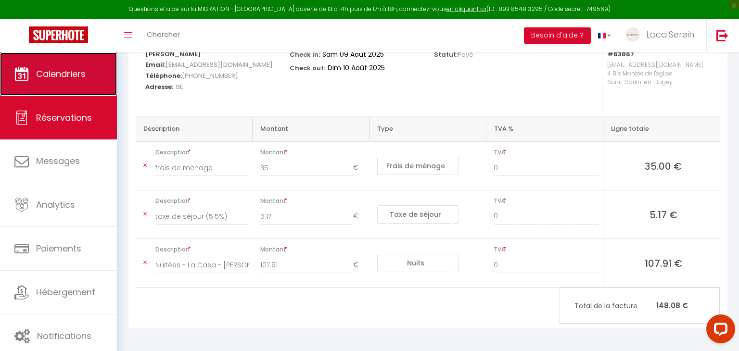
click at [45, 70] on span "Calendriers" at bounding box center [61, 74] width 50 height 12
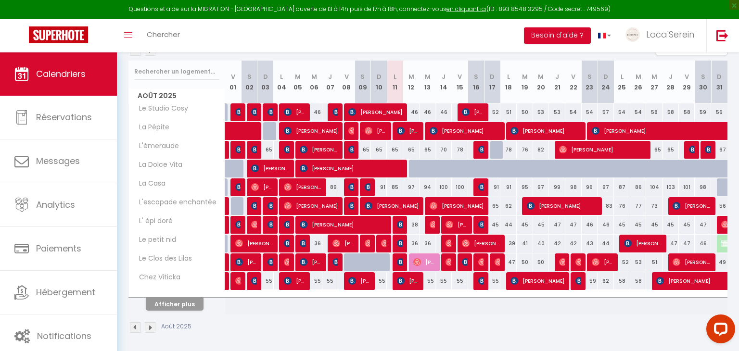
scroll to position [158, 0]
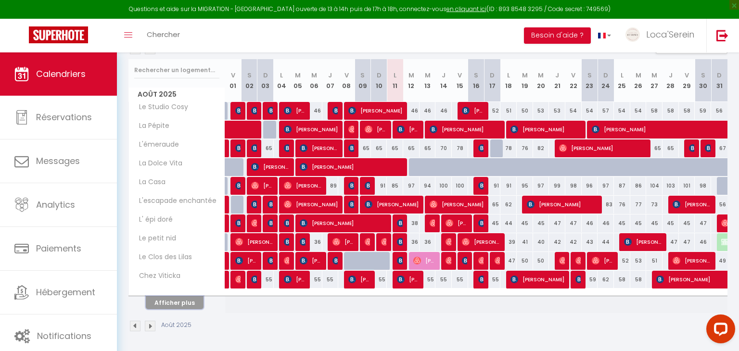
click at [181, 300] on button "Afficher plus" at bounding box center [175, 303] width 58 height 13
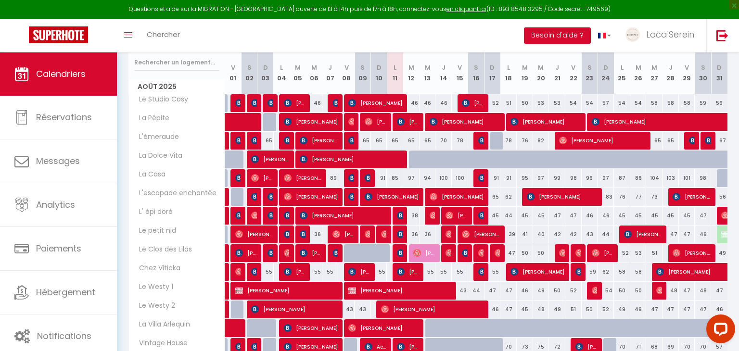
scroll to position [168, 0]
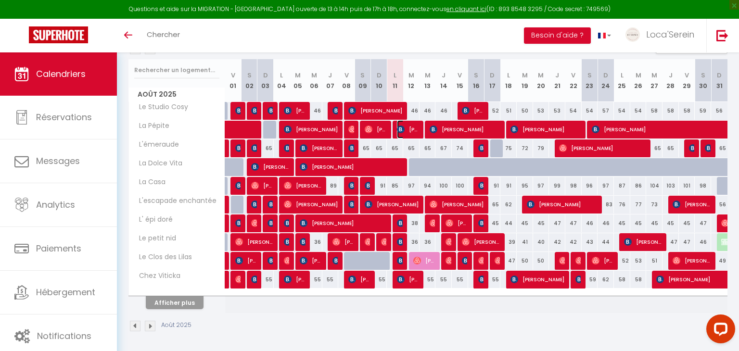
click at [411, 129] on span "[PERSON_NAME]" at bounding box center [408, 129] width 22 height 18
select select "OK"
select select "0"
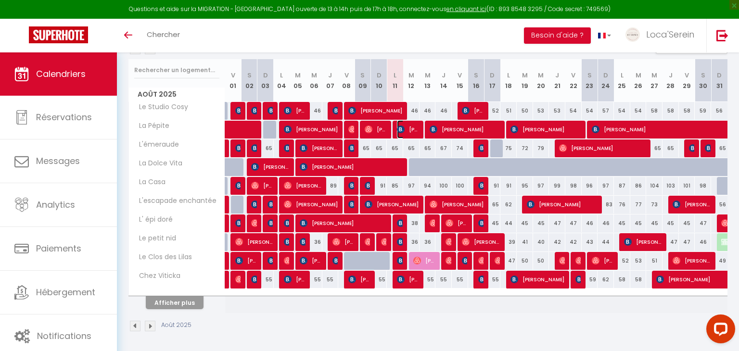
select select "1"
select select
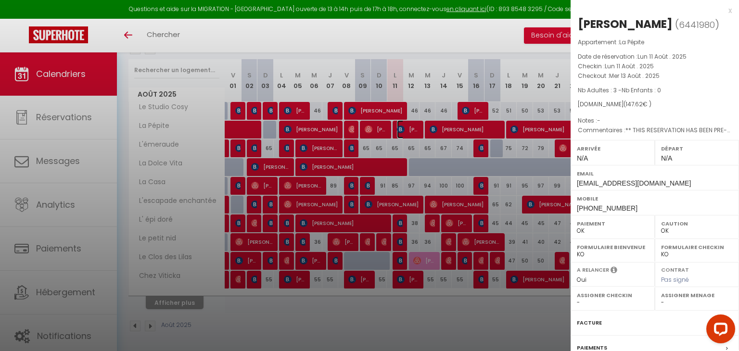
select select "31019"
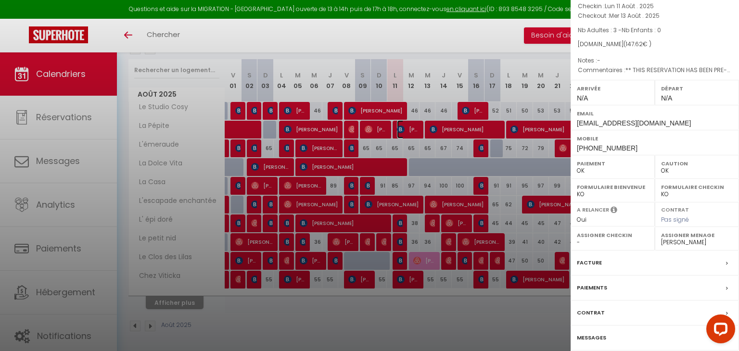
scroll to position [95, 0]
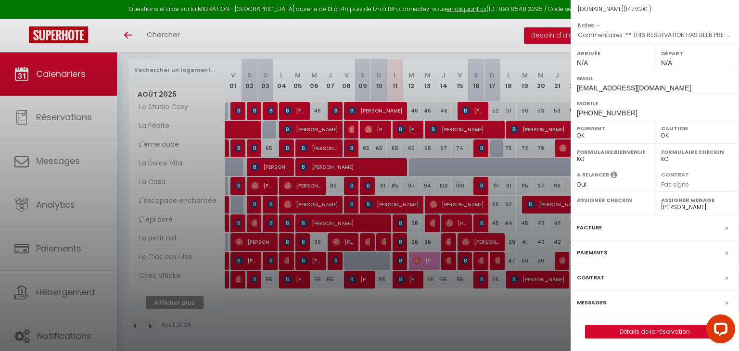
click at [612, 300] on div "Messages" at bounding box center [655, 303] width 168 height 25
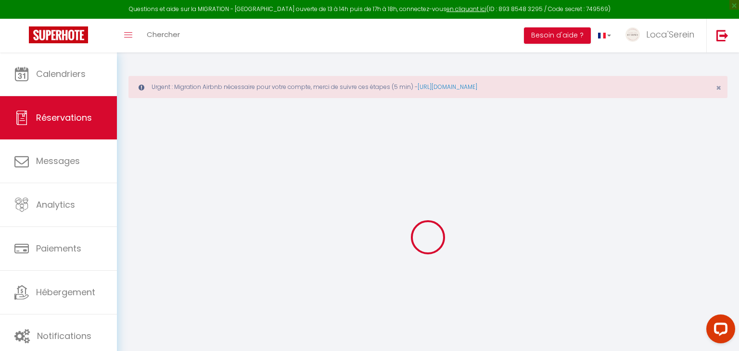
select select
checkbox input "false"
type textarea "** THIS RESERVATION HAS BEEN PRE-PAID ** BOOKING NOTE : Payment charge is EUR 2…"
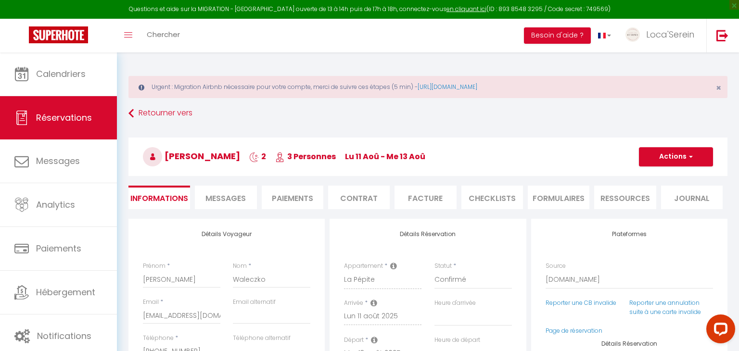
select select
checkbox input "false"
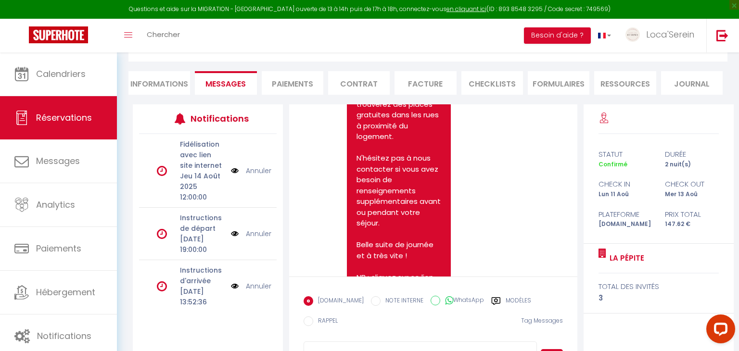
scroll to position [591, 0]
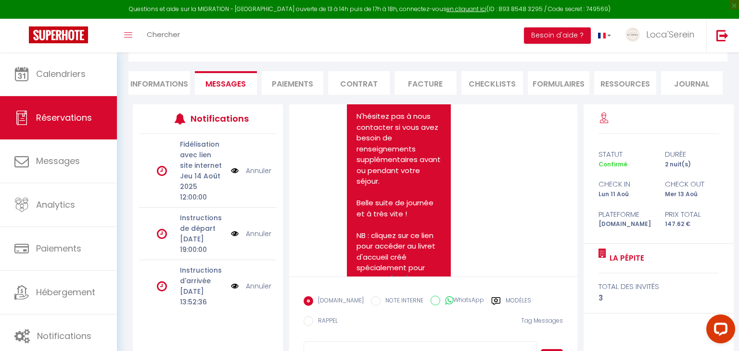
click at [236, 292] on img at bounding box center [235, 286] width 8 height 11
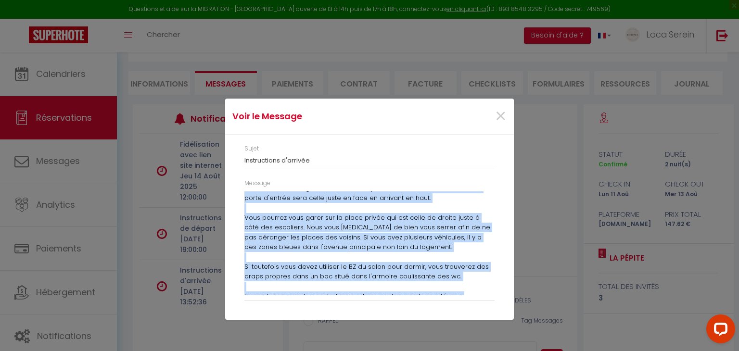
scroll to position [122, 0]
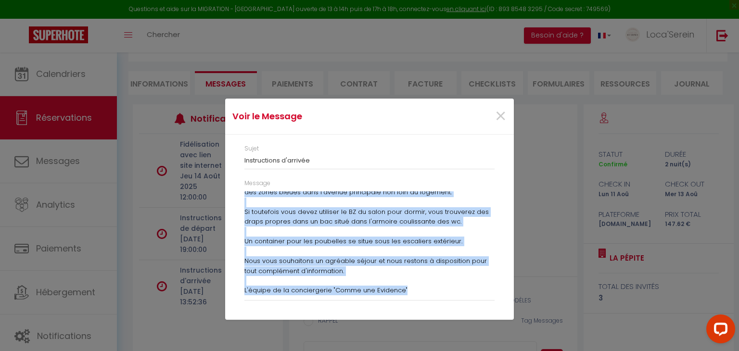
drag, startPoint x: 244, startPoint y: 214, endPoint x: 436, endPoint y: 296, distance: 208.9
click at [436, 296] on div "Message Bonjour Oskar, Lors de votre arrivée au logement, situé 3 Rue du trémol…" at bounding box center [369, 244] width 263 height 131
copy p "Lors de votre arrivée au logement, situé 3 Rue du trémollard - 01500 Ambérieu e…"
click at [504, 118] on span "×" at bounding box center [501, 116] width 12 height 29
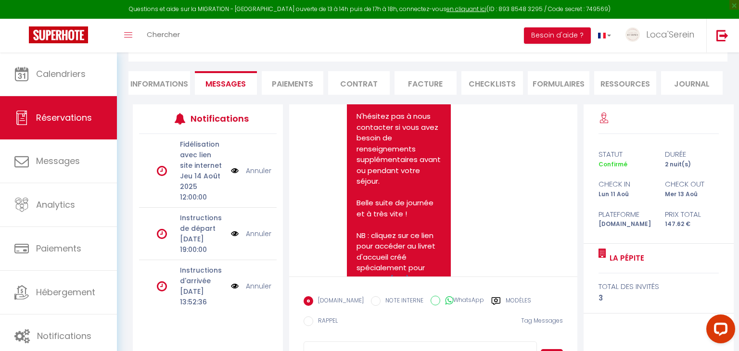
scroll to position [156, 0]
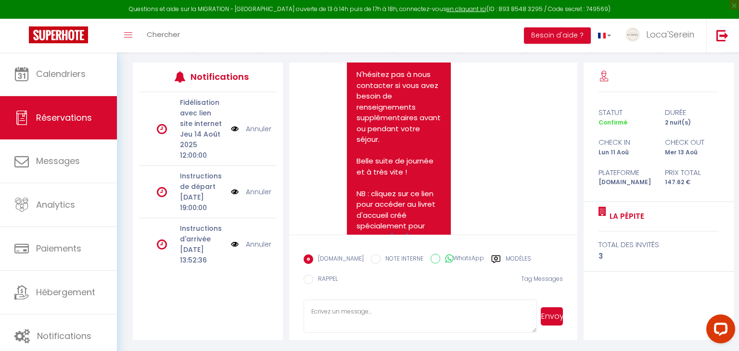
click at [387, 316] on textarea at bounding box center [420, 317] width 233 height 34
paste textarea "Lors de votre arrivée au logement, situé 3 Rue du trémollard - 01500 Ambérieu e…"
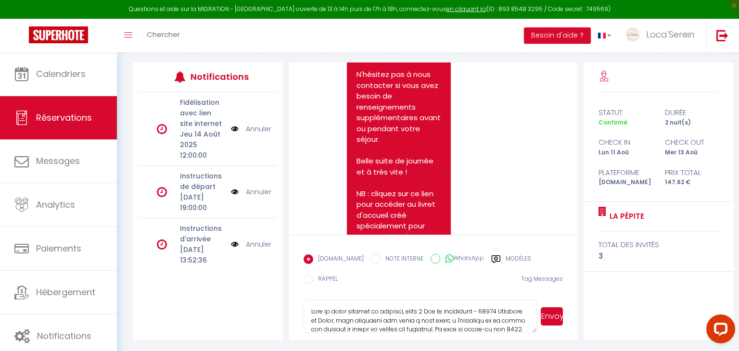
scroll to position [174, 0]
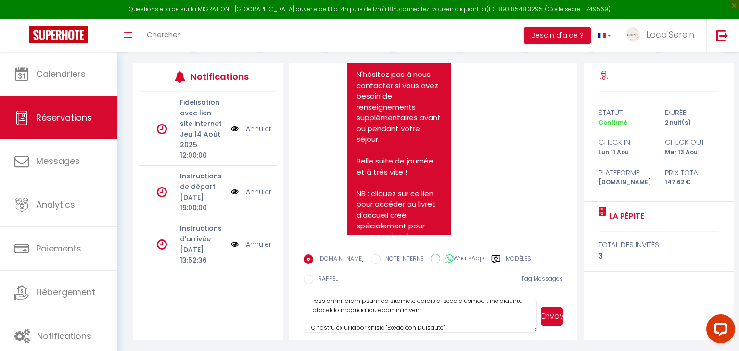
click at [535, 322] on textarea at bounding box center [420, 317] width 233 height 34
type textarea "Lors de votre arrivée au logement, situé 3 Rue du trémollard - 01500 Ambérieu e…"
click at [547, 317] on button "Envoyer" at bounding box center [552, 317] width 22 height 18
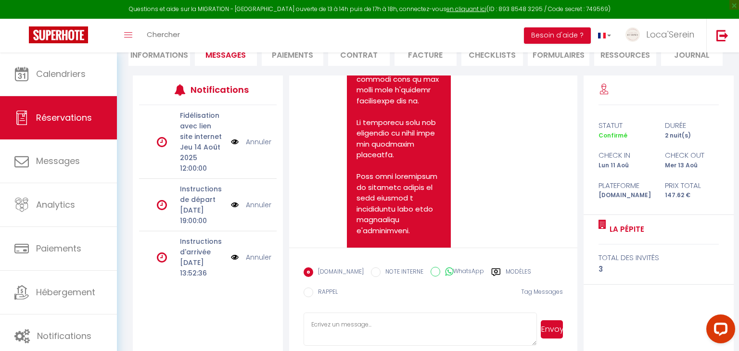
scroll to position [1303, 0]
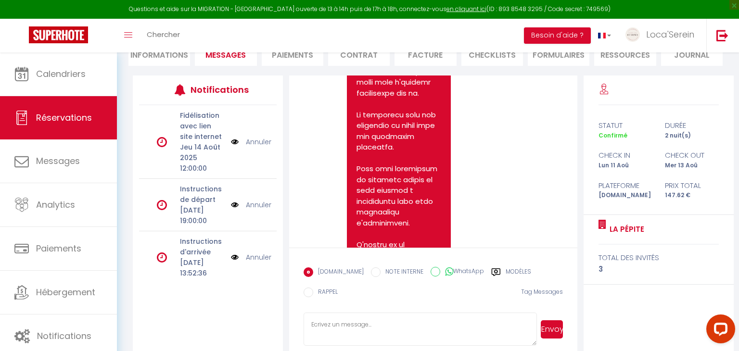
click at [260, 263] on link "Annuler" at bounding box center [259, 257] width 26 height 11
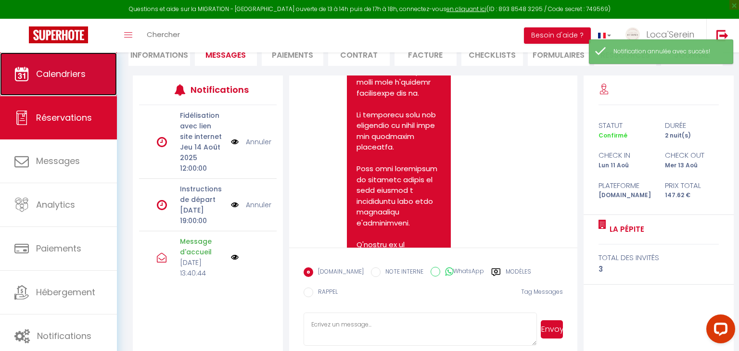
click at [66, 77] on span "Calendriers" at bounding box center [61, 74] width 50 height 12
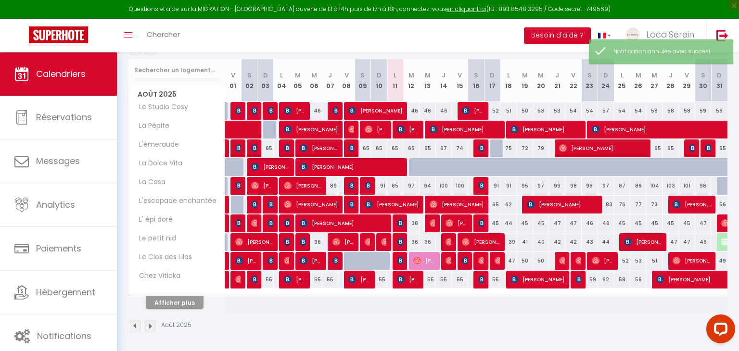
scroll to position [158, 0]
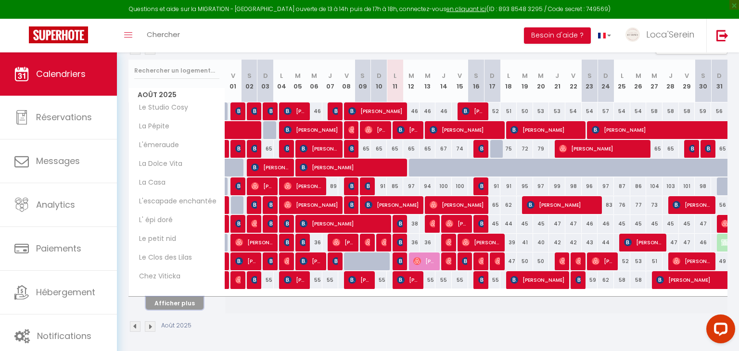
click at [180, 300] on button "Afficher plus" at bounding box center [175, 303] width 58 height 13
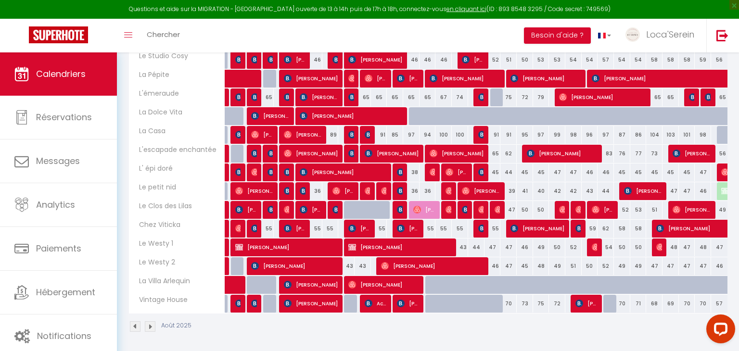
scroll to position [210, 0]
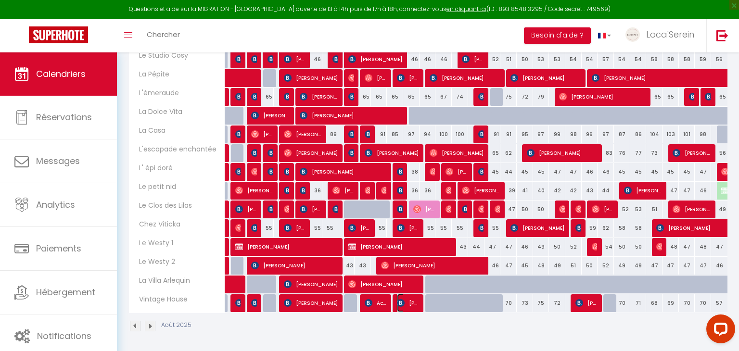
click at [410, 303] on span "[PERSON_NAME]" at bounding box center [408, 303] width 22 height 18
select select "OK"
select select "0"
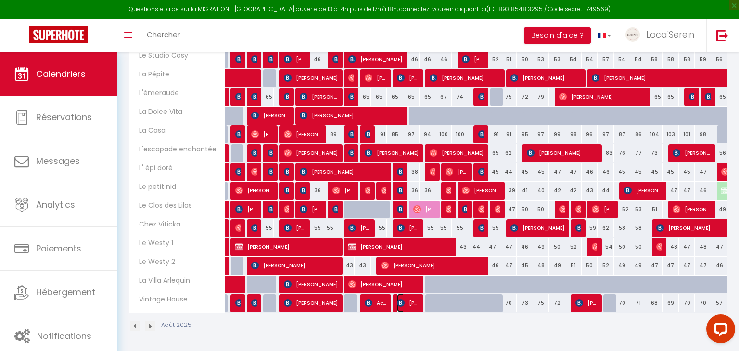
select select "1"
select select
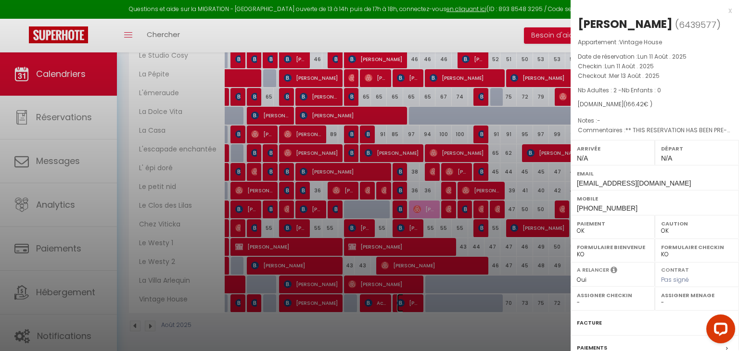
select select "31019"
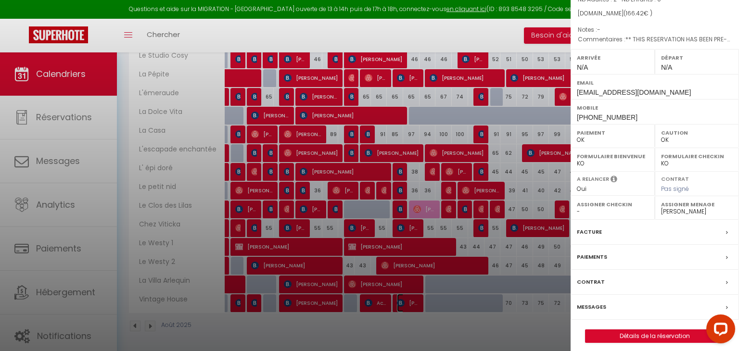
scroll to position [111, 0]
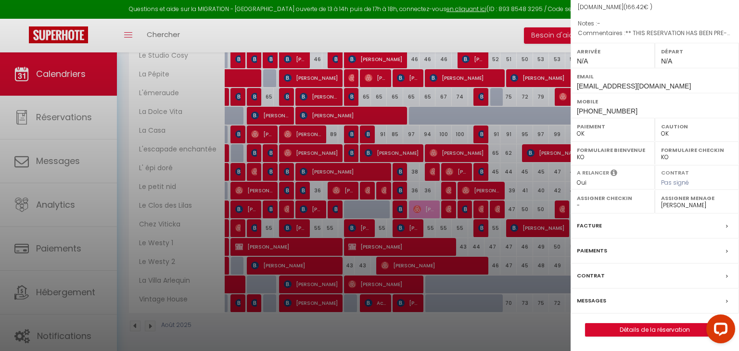
click at [611, 297] on div "Messages" at bounding box center [655, 301] width 168 height 25
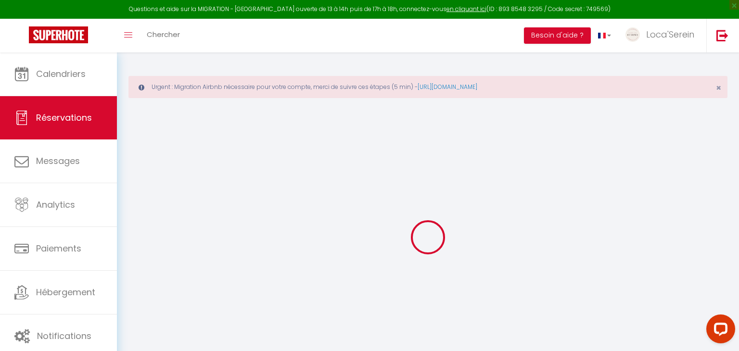
select select
checkbox input "false"
type textarea "** THIS RESERVATION HAS BEEN PRE-PAID ** BOOKING NOTE : Payment charge is EUR 2…"
select select
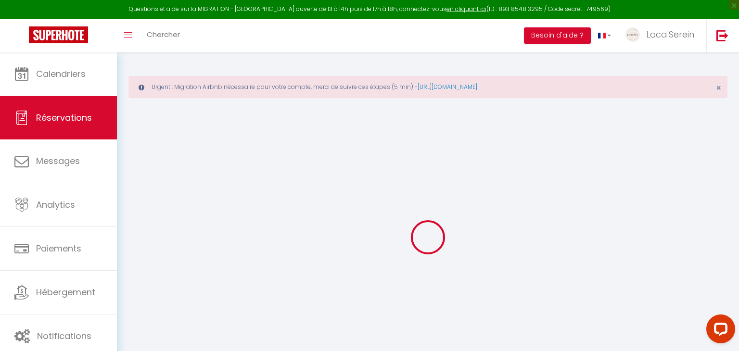
select select
checkbox input "false"
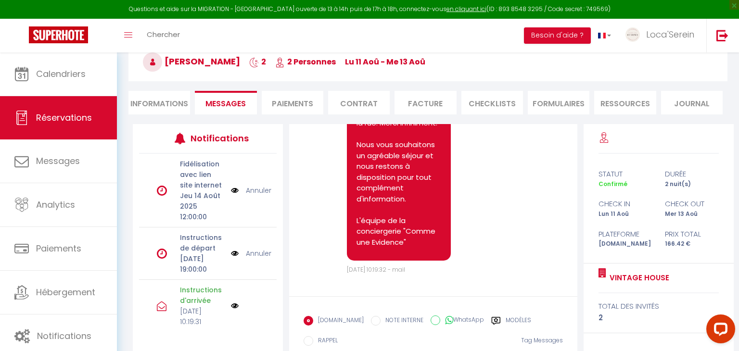
scroll to position [96, 0]
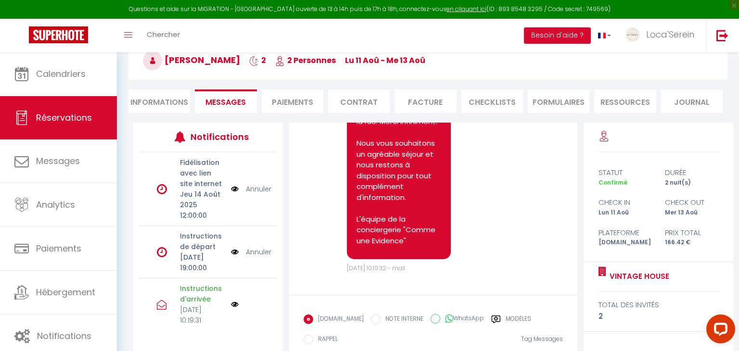
click at [255, 255] on link "Annuler" at bounding box center [259, 252] width 26 height 11
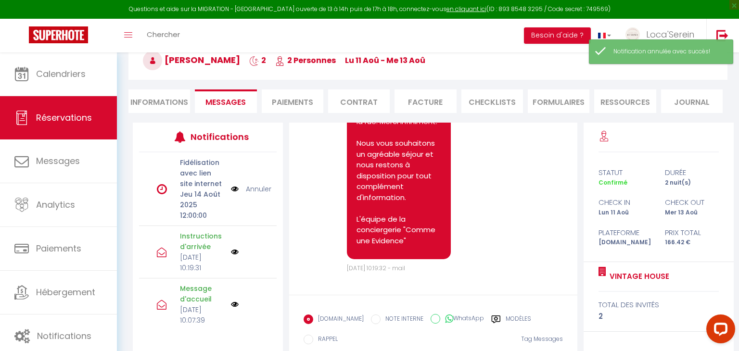
click at [257, 188] on link "Annuler" at bounding box center [259, 189] width 26 height 11
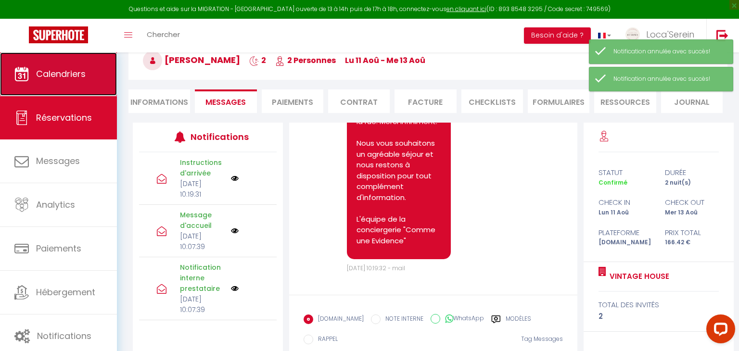
click at [72, 70] on span "Calendriers" at bounding box center [61, 74] width 50 height 12
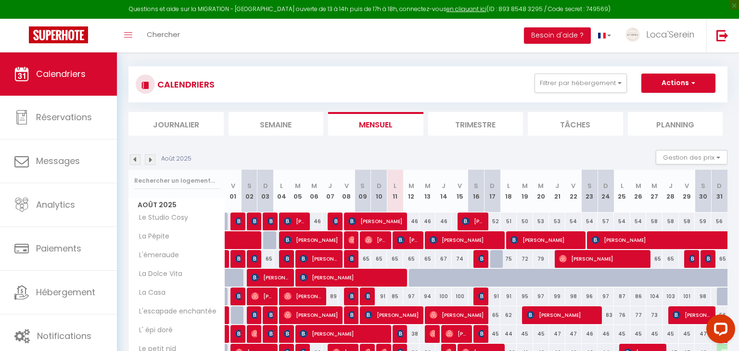
scroll to position [55, 0]
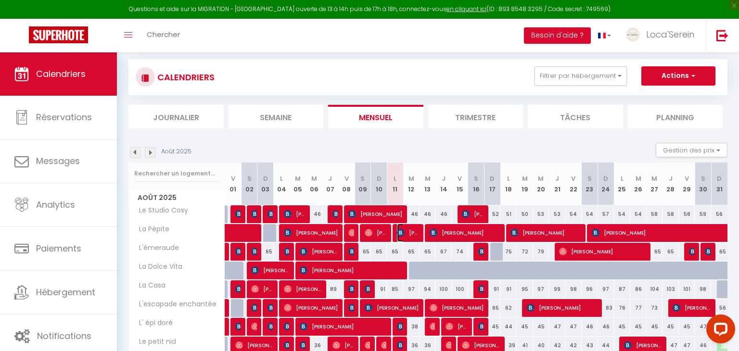
click at [409, 232] on span "[PERSON_NAME]" at bounding box center [408, 233] width 22 height 18
select select "OK"
select select "0"
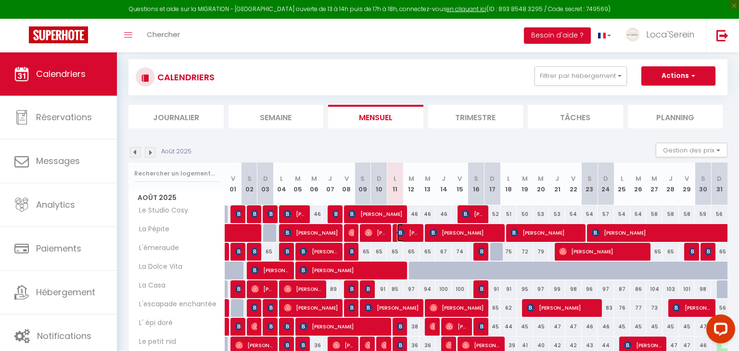
select select "1"
select select
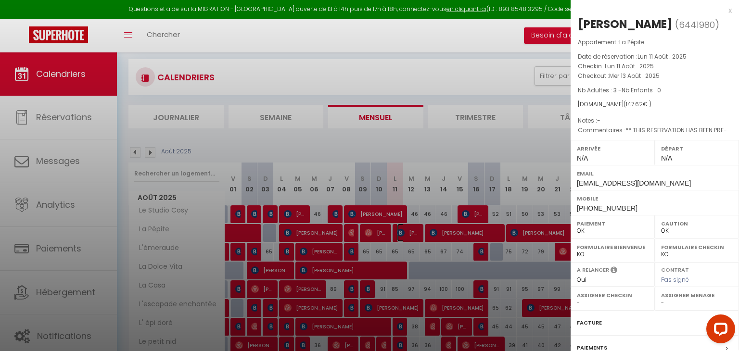
select select "31019"
click at [410, 232] on div at bounding box center [369, 175] width 739 height 351
